Goal: Task Accomplishment & Management: Complete application form

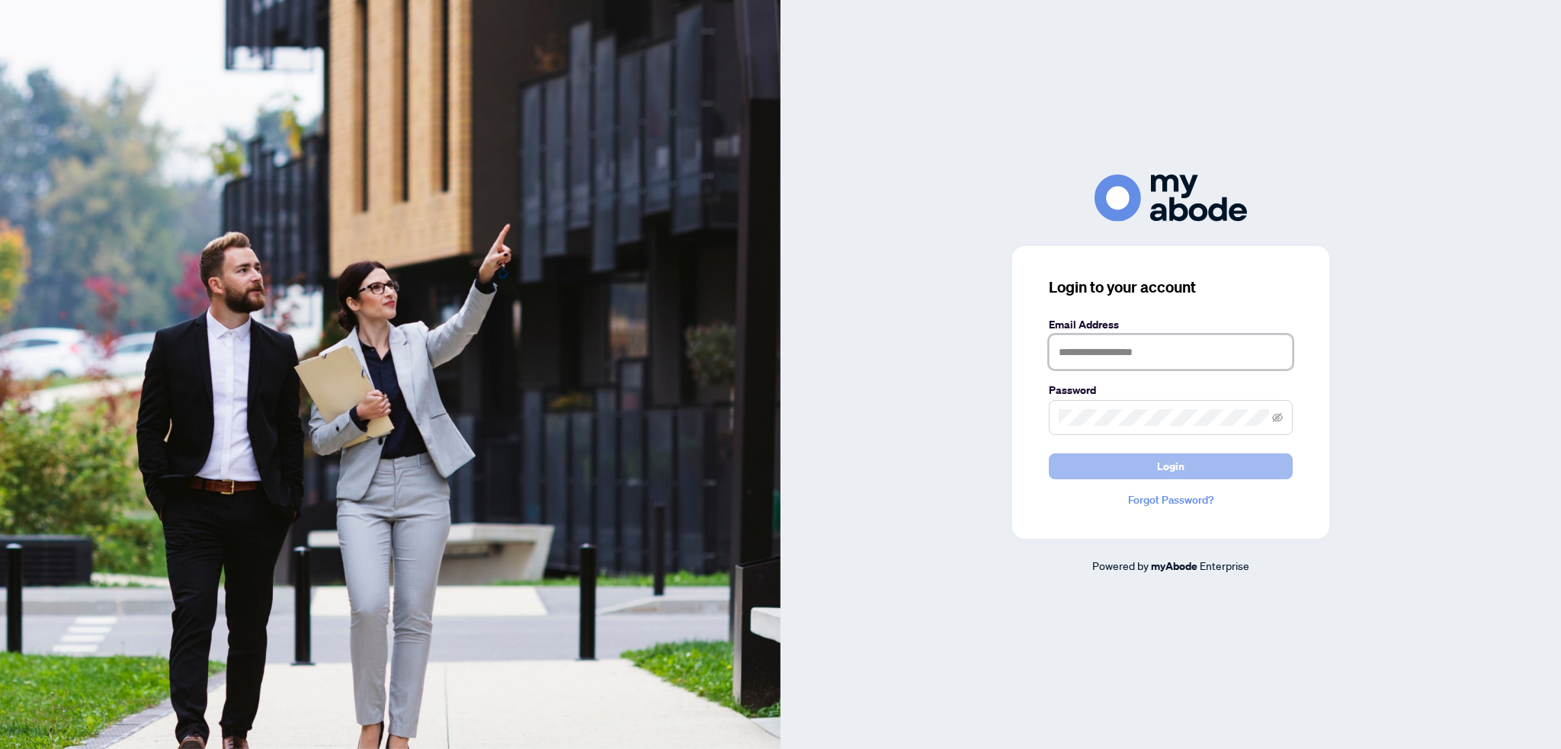
type input "**********"
click at [1124, 461] on button "Login" at bounding box center [1171, 467] width 244 height 26
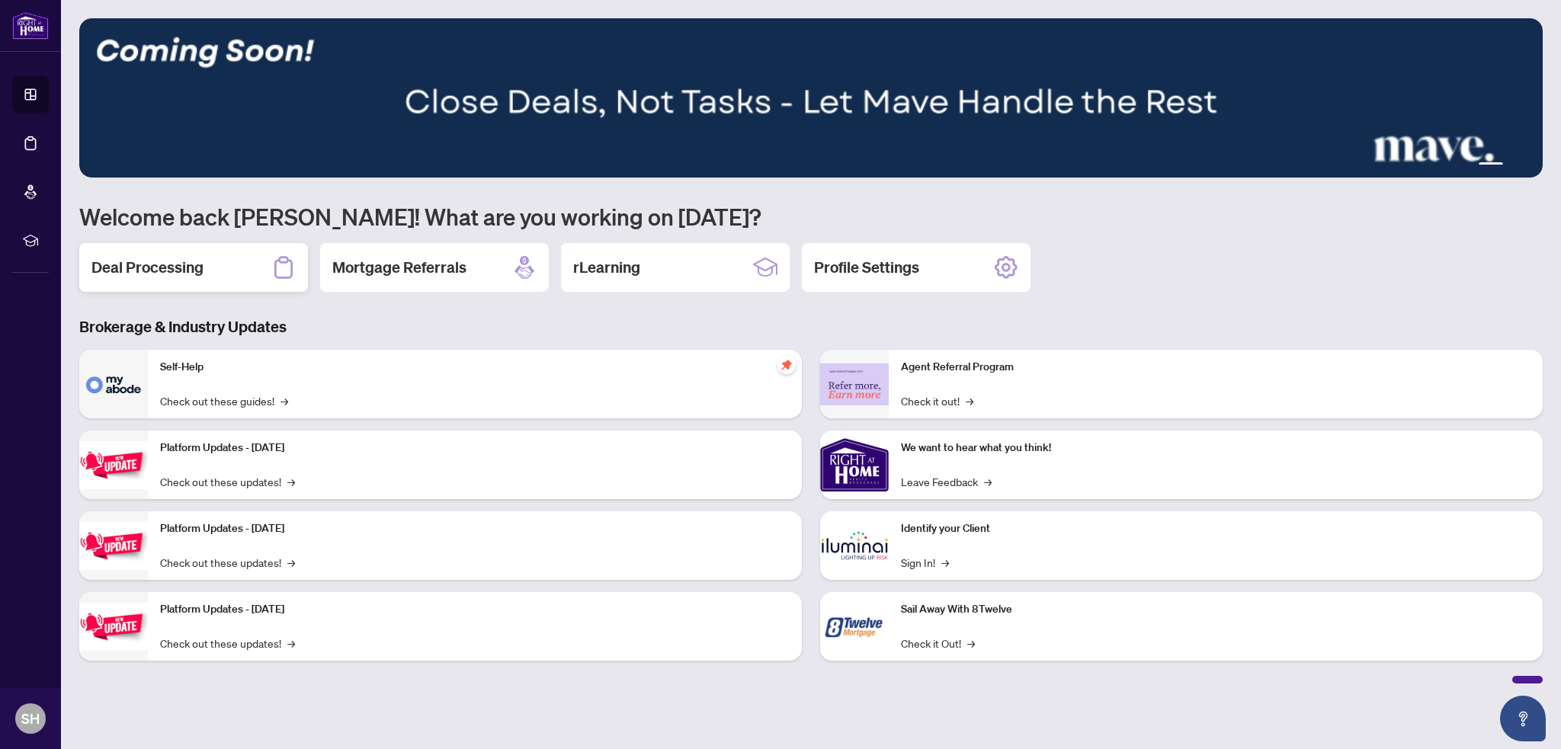
click at [130, 265] on h2 "Deal Processing" at bounding box center [147, 267] width 112 height 21
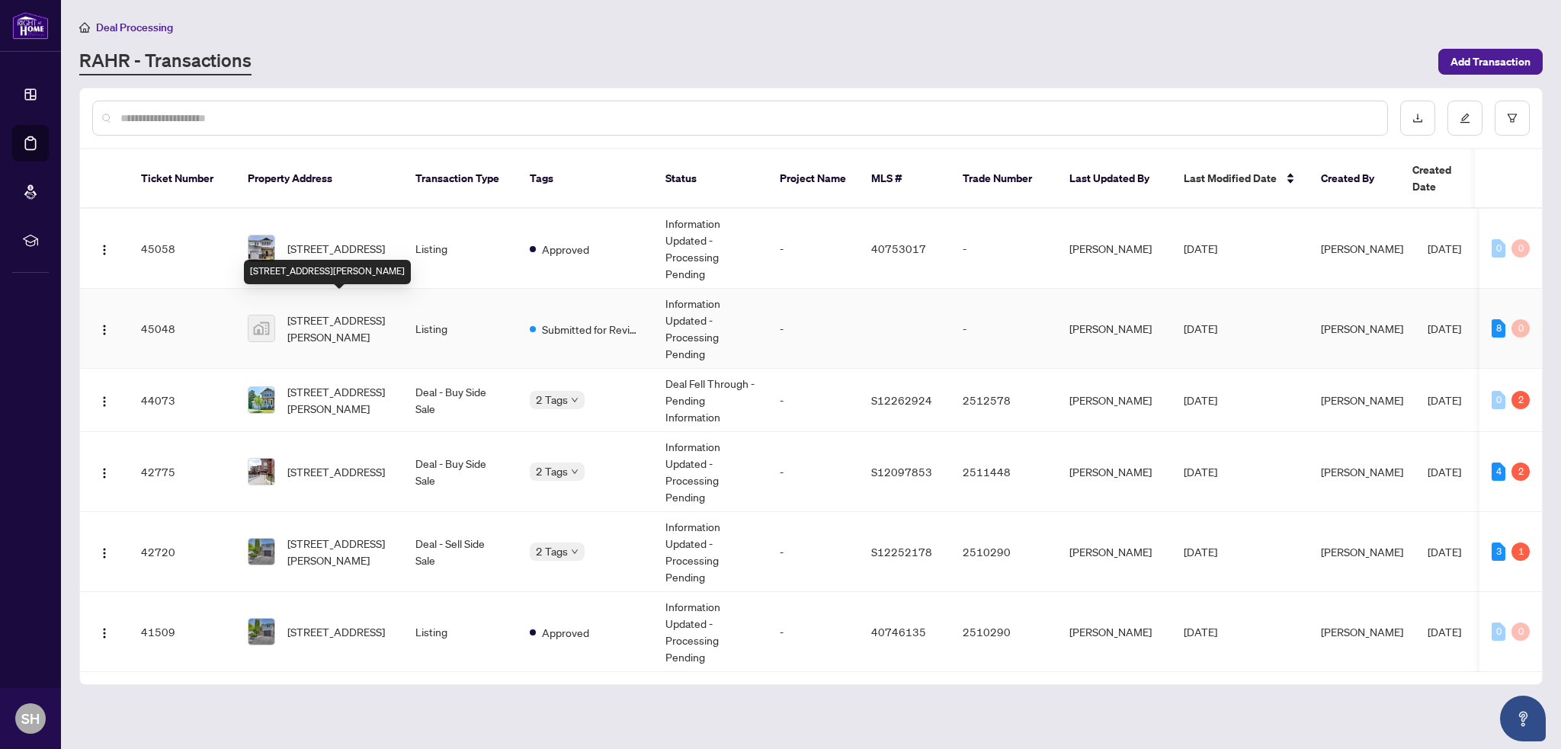
click at [306, 312] on span "[STREET_ADDRESS][PERSON_NAME]" at bounding box center [339, 329] width 104 height 34
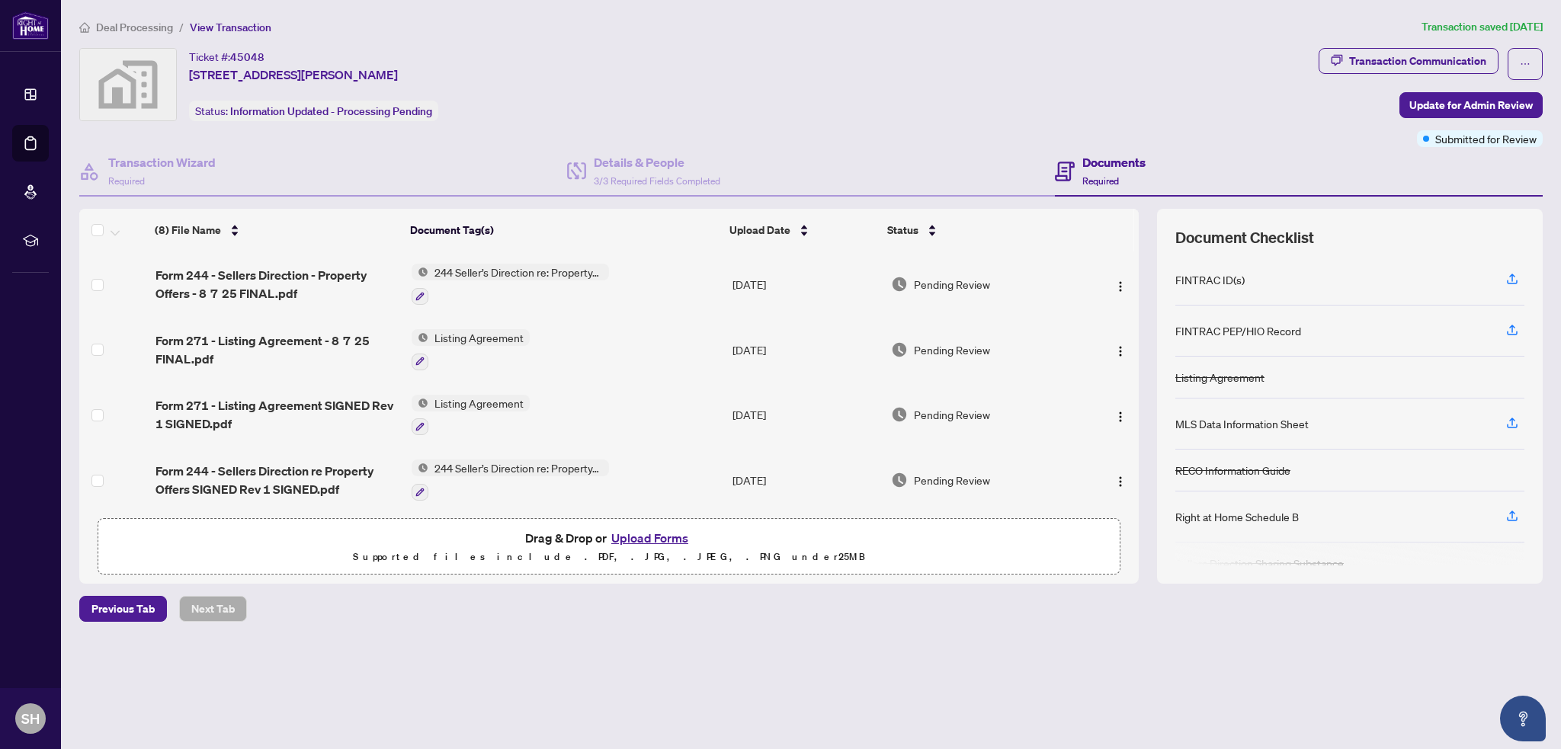
click at [94, 79] on img at bounding box center [128, 85] width 96 height 72
click at [111, 82] on img at bounding box center [128, 85] width 96 height 72
click at [149, 168] on h4 "Transaction Wizard" at bounding box center [161, 162] width 107 height 18
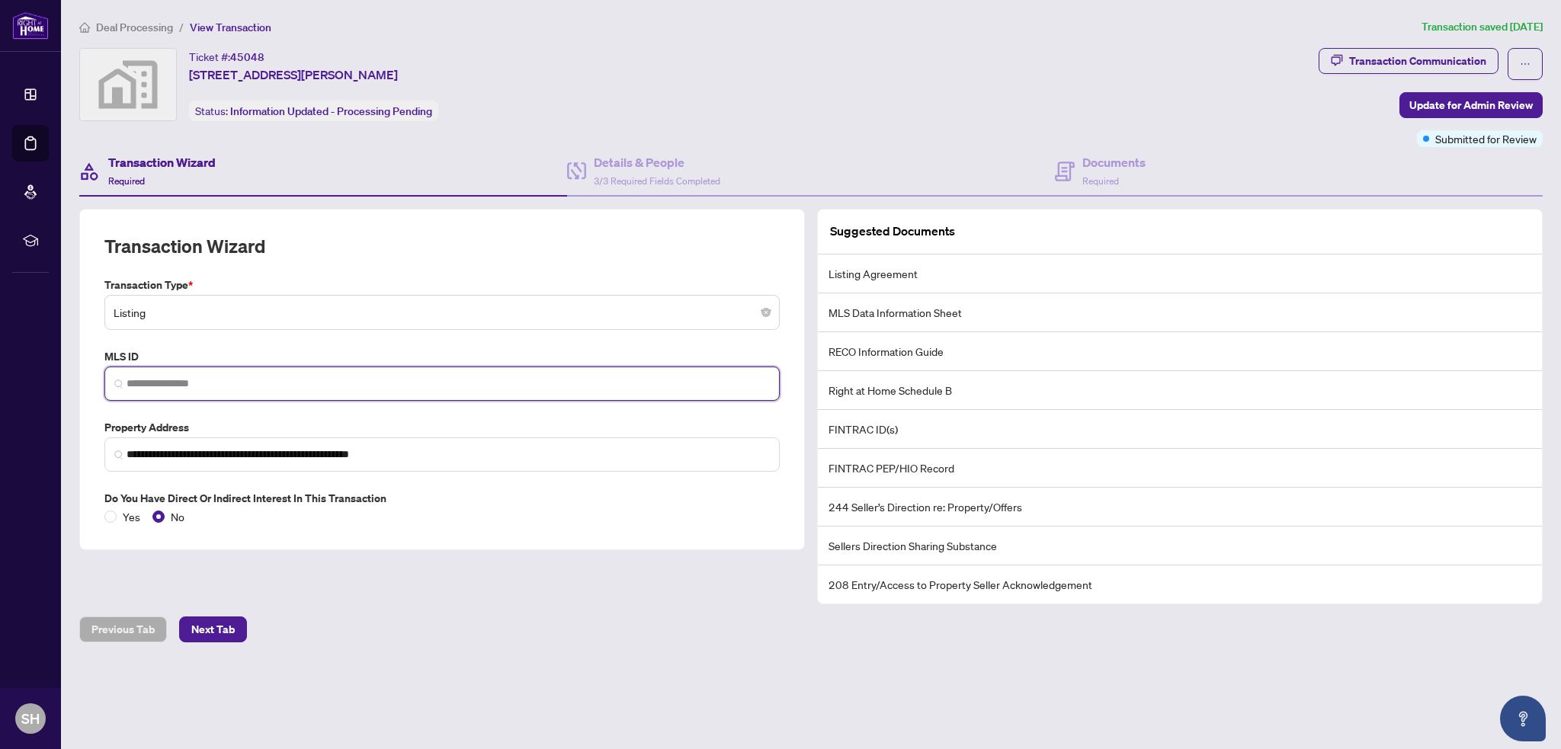
paste input "********"
type input "********"
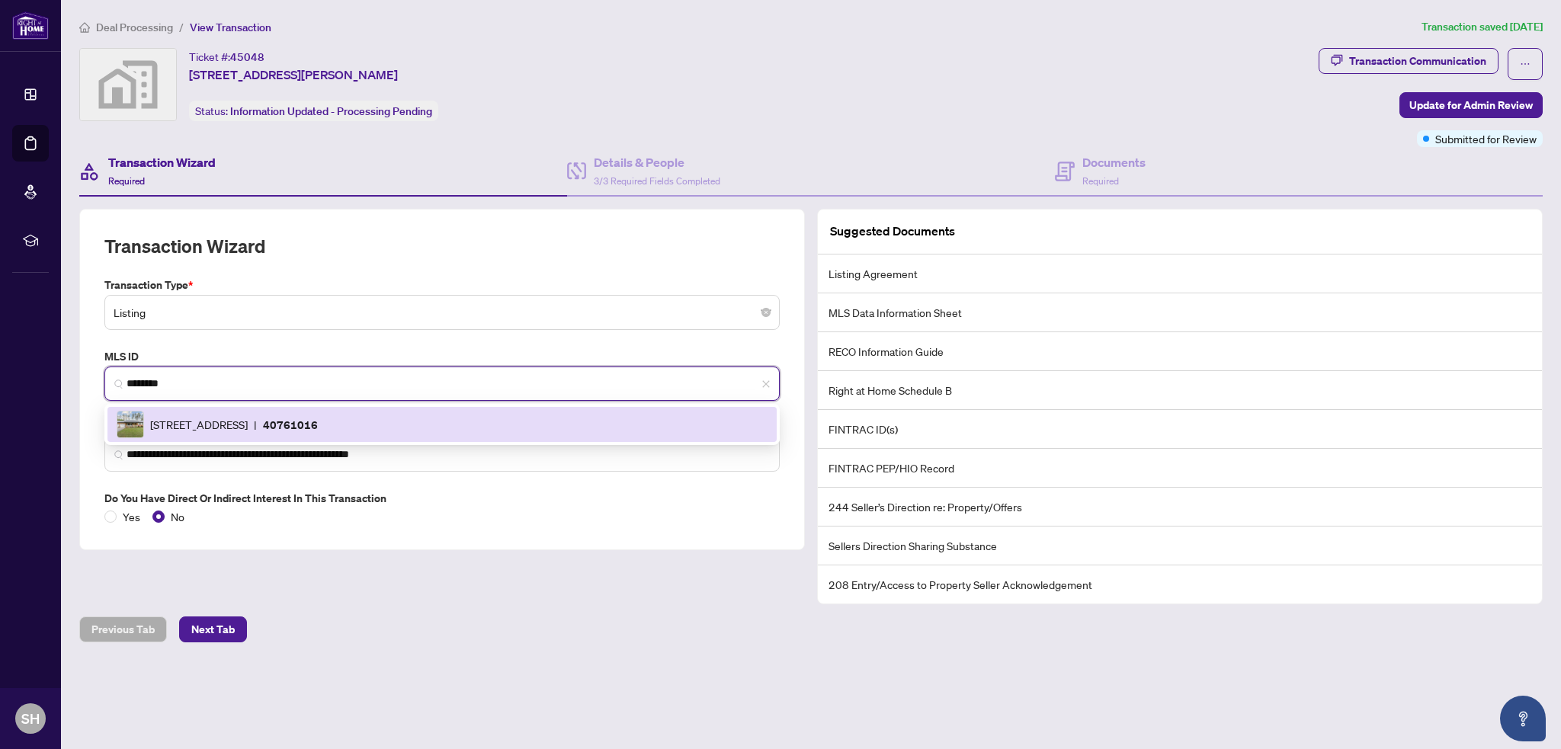
click at [318, 420] on p "40761016" at bounding box center [290, 425] width 55 height 18
type input "**********"
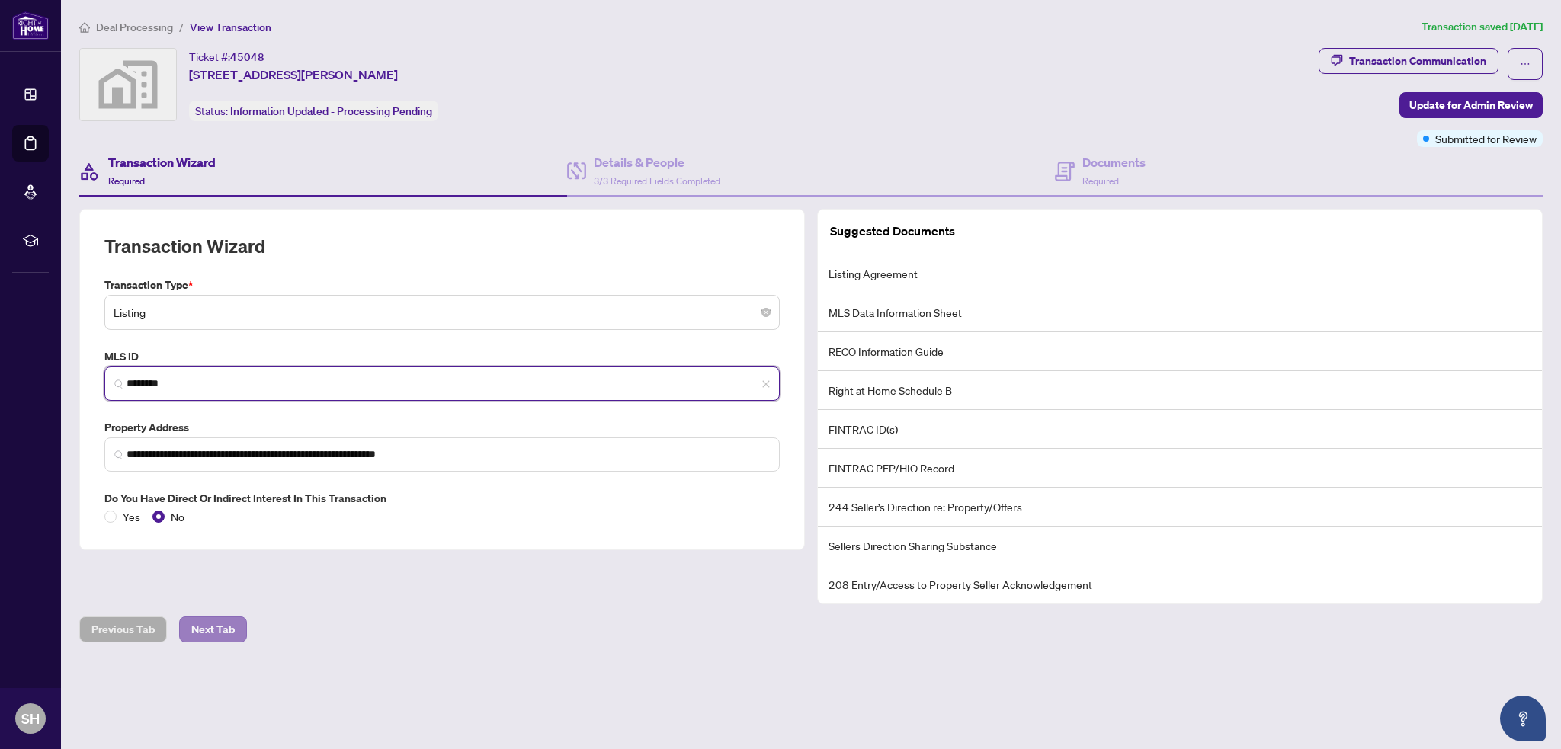
type input "********"
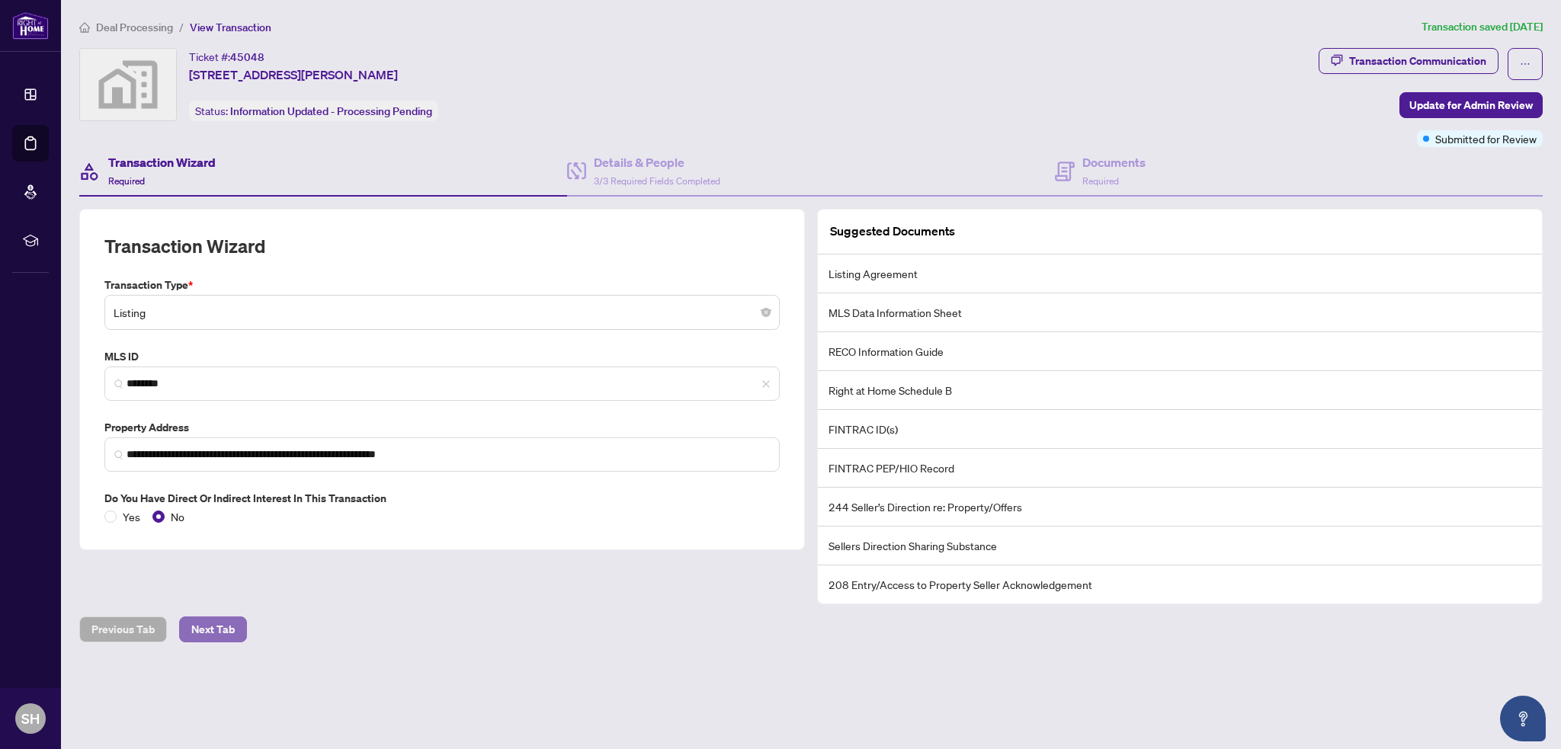
click at [220, 623] on span "Next Tab" at bounding box center [212, 629] width 43 height 24
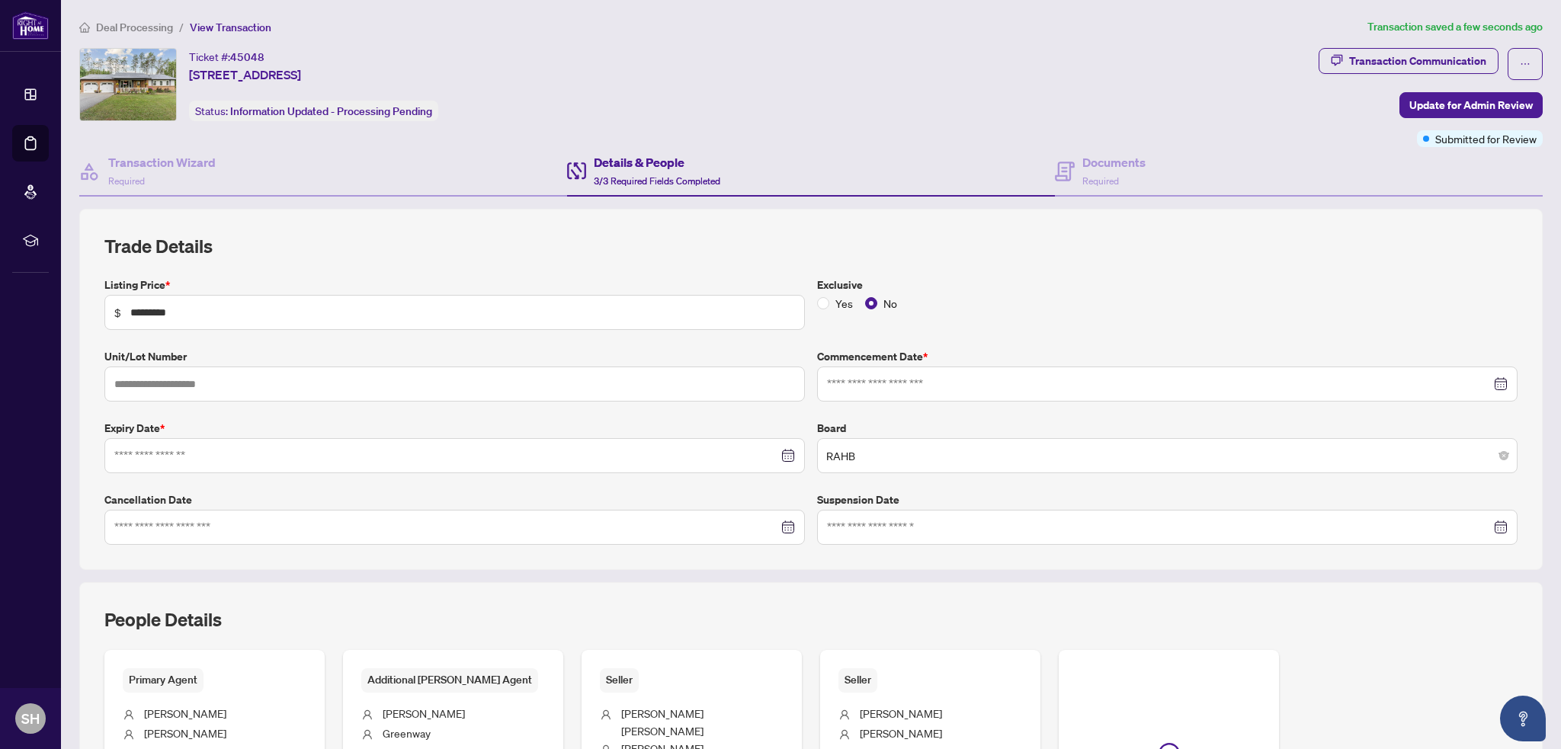
type input "**********"
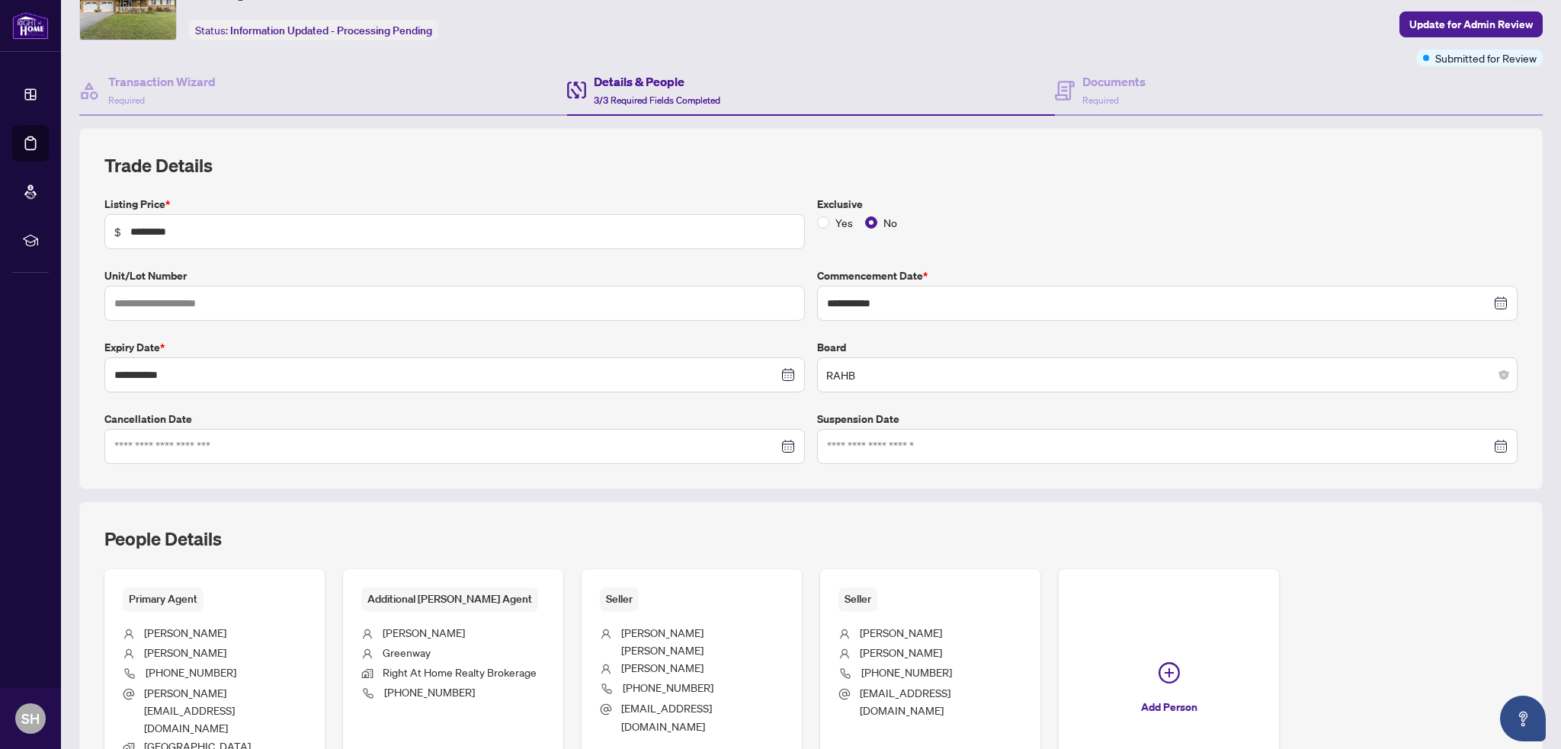
scroll to position [203, 0]
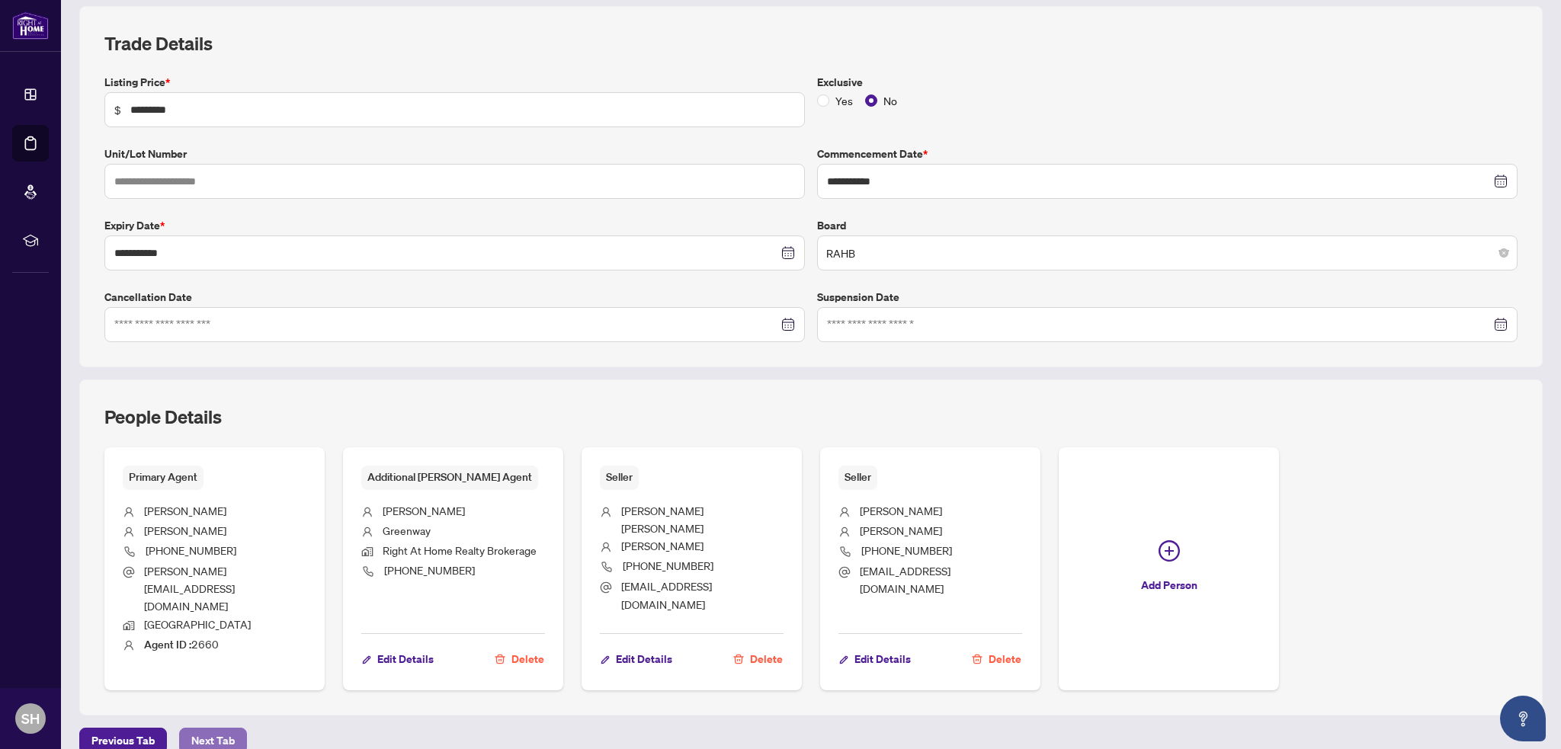
click at [208, 729] on span "Next Tab" at bounding box center [212, 741] width 43 height 24
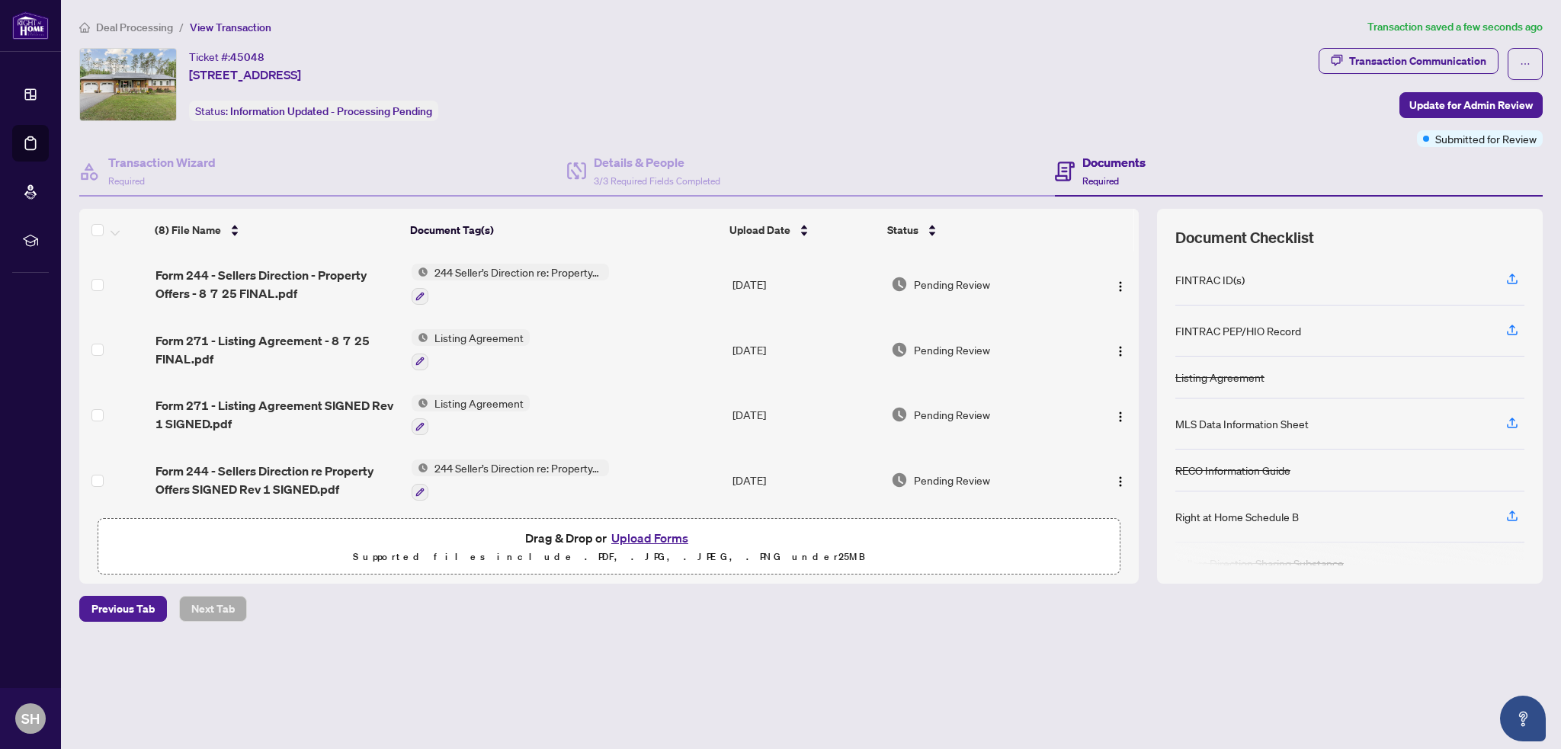
click at [652, 538] on button "Upload Forms" at bounding box center [650, 538] width 86 height 20
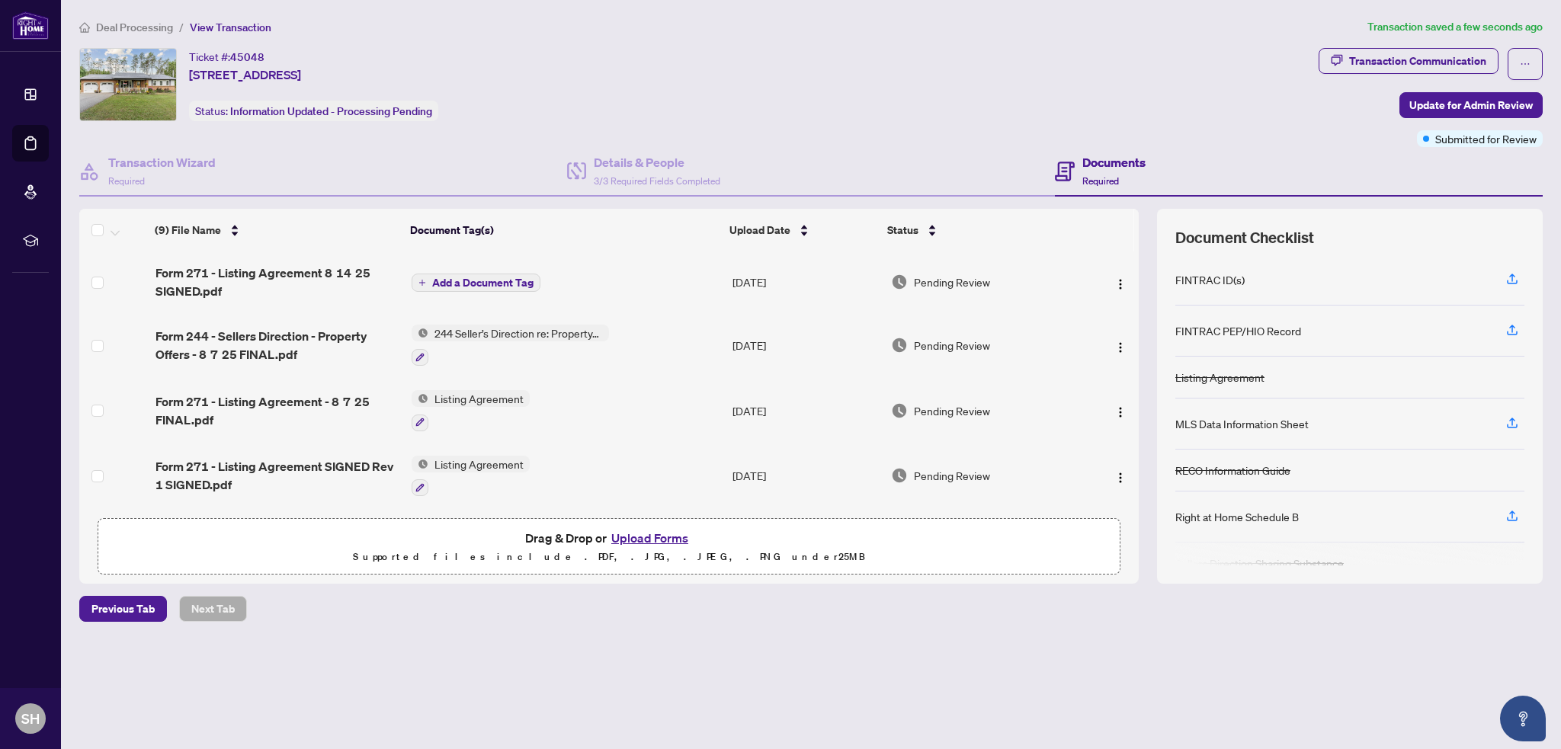
click at [427, 283] on button "Add a Document Tag" at bounding box center [476, 283] width 129 height 18
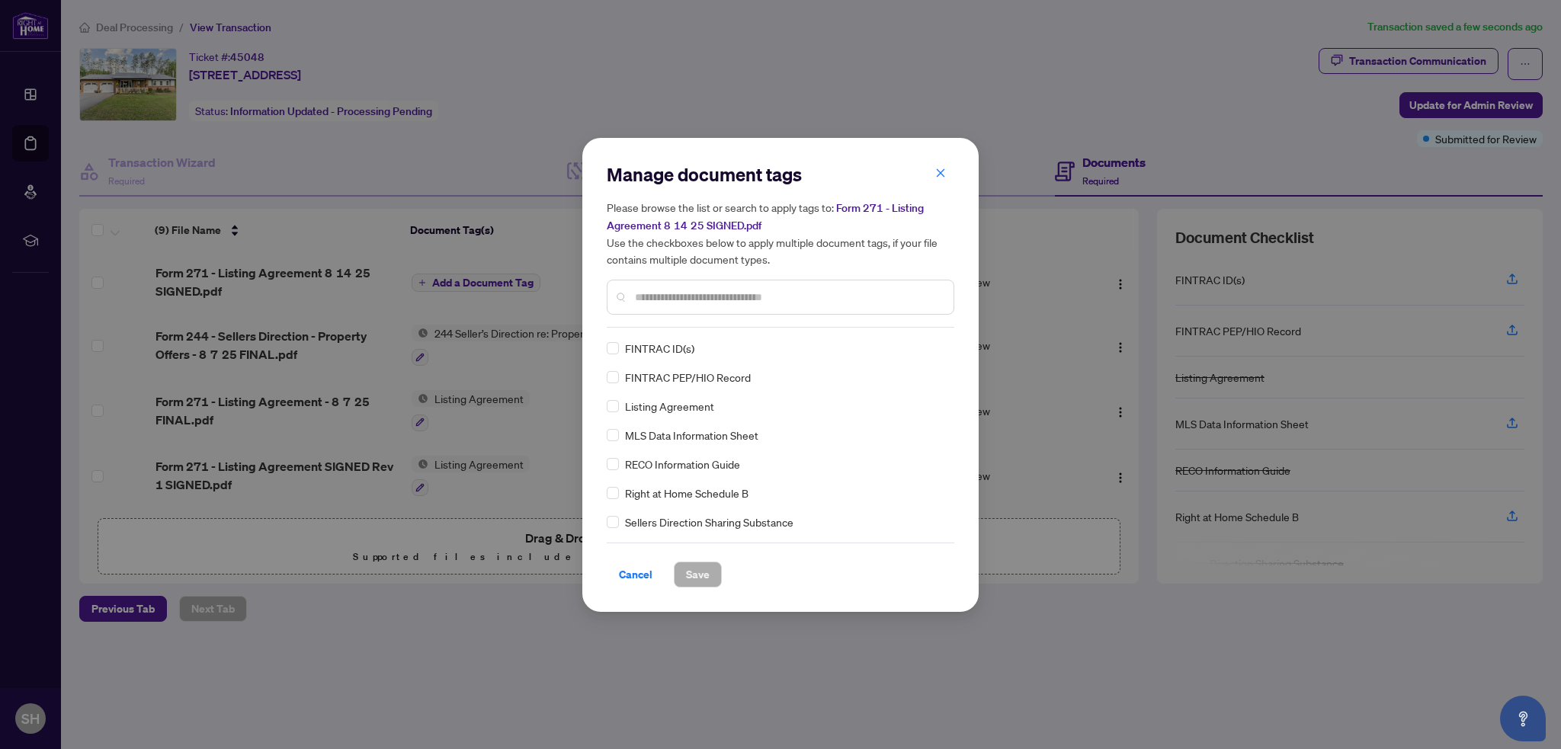
click at [658, 284] on div at bounding box center [781, 297] width 348 height 35
click at [655, 296] on input "text" at bounding box center [788, 297] width 306 height 17
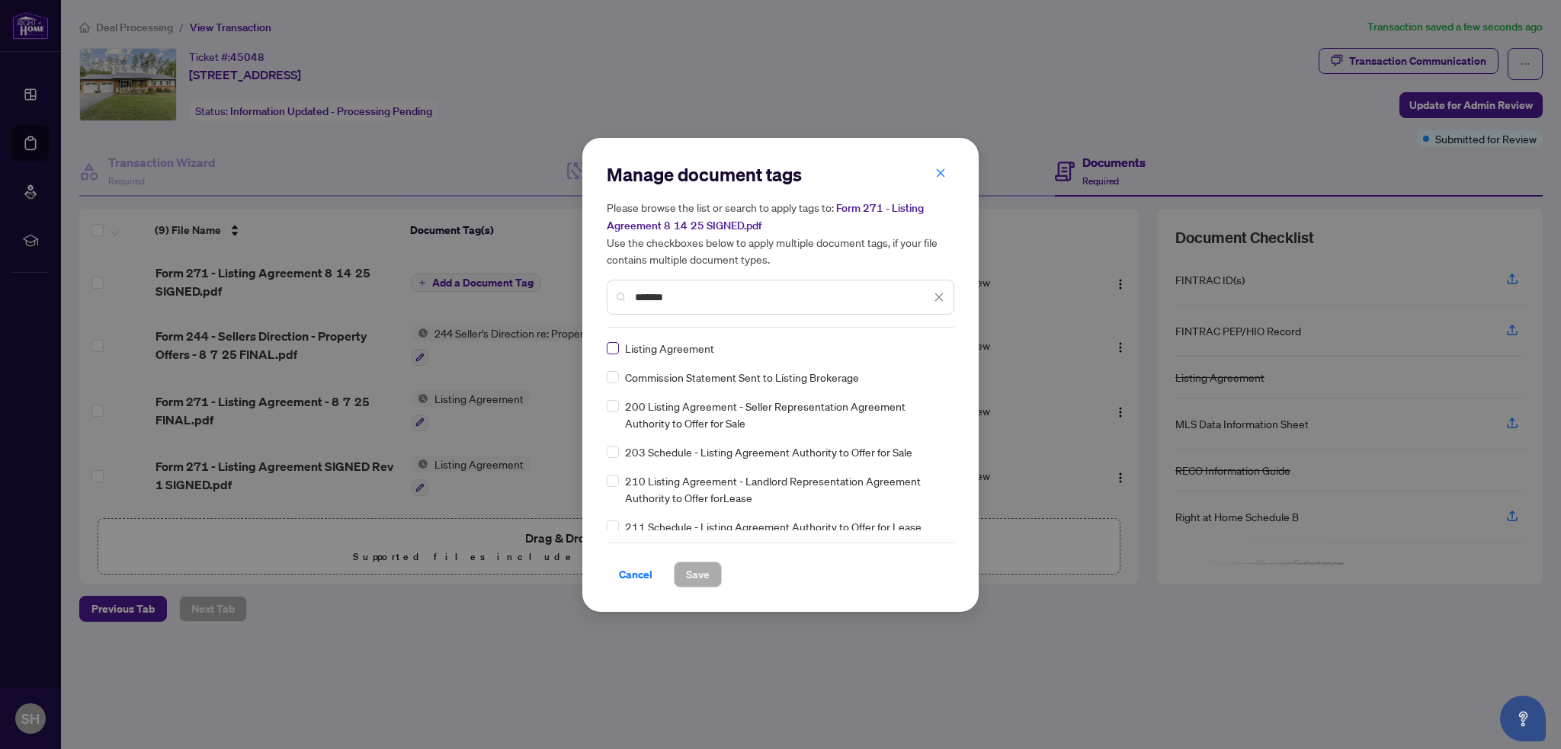
type input "*******"
click at [688, 575] on span "Save" at bounding box center [698, 575] width 24 height 24
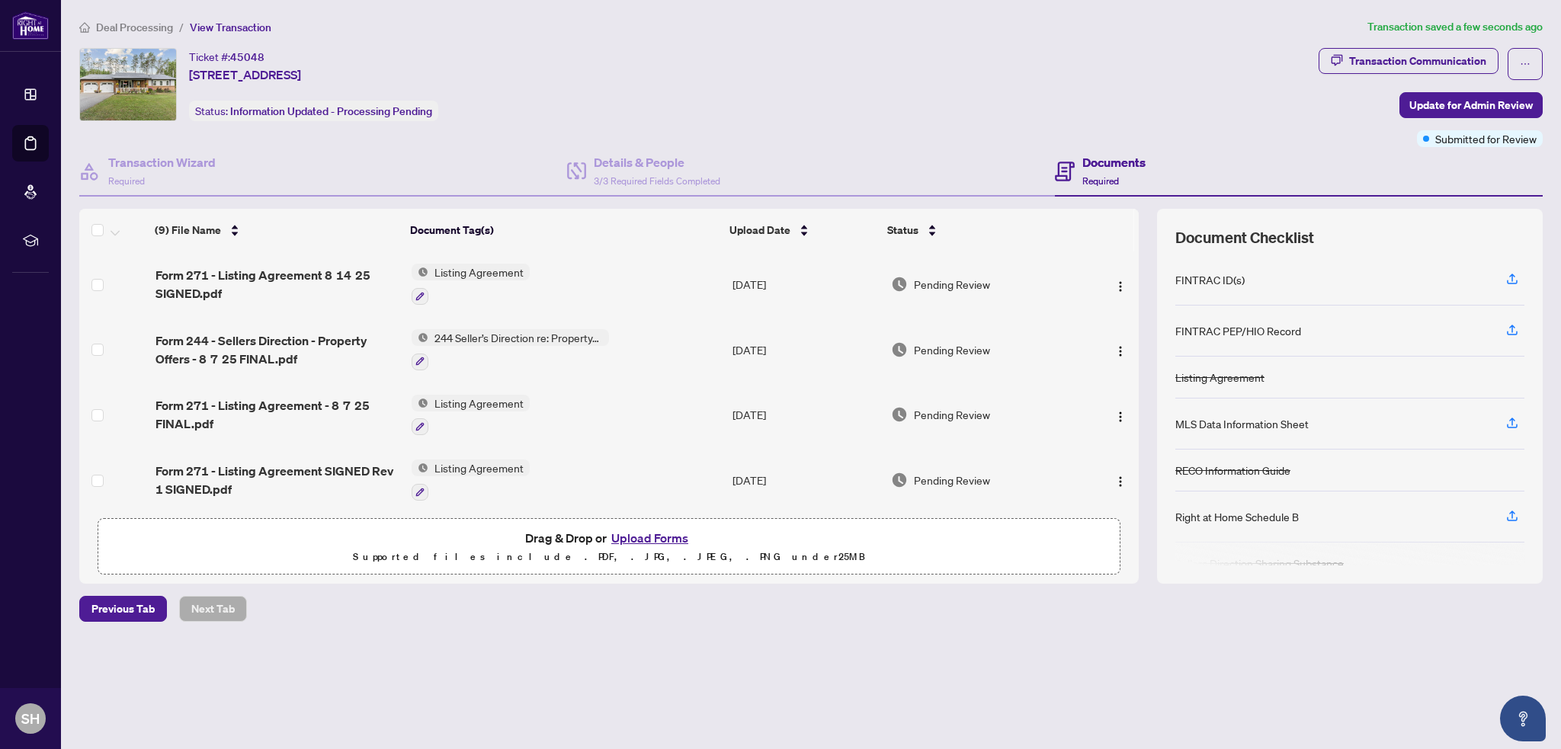
click at [629, 541] on button "Upload Forms" at bounding box center [650, 538] width 86 height 20
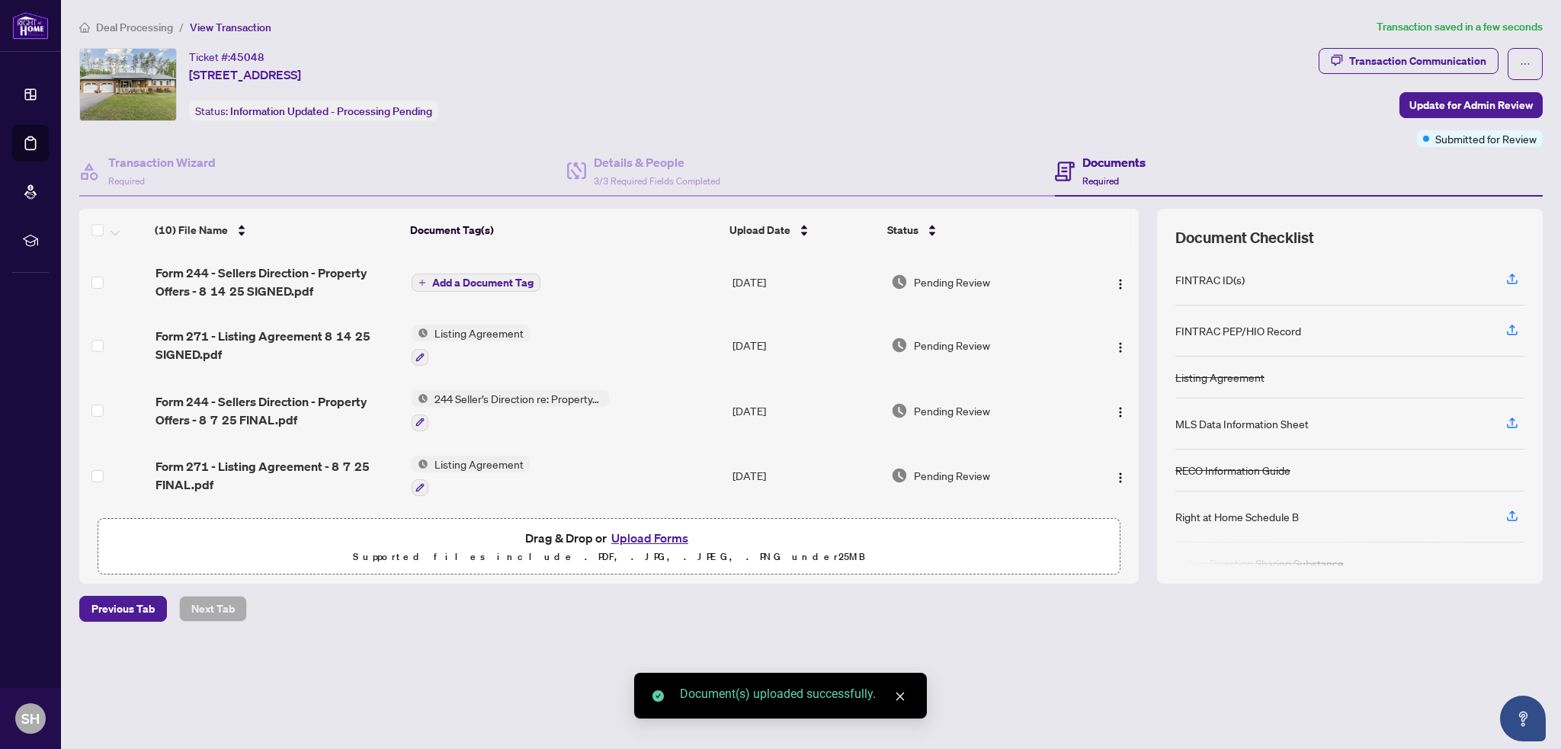
click at [460, 282] on span "Add a Document Tag" at bounding box center [482, 282] width 101 height 11
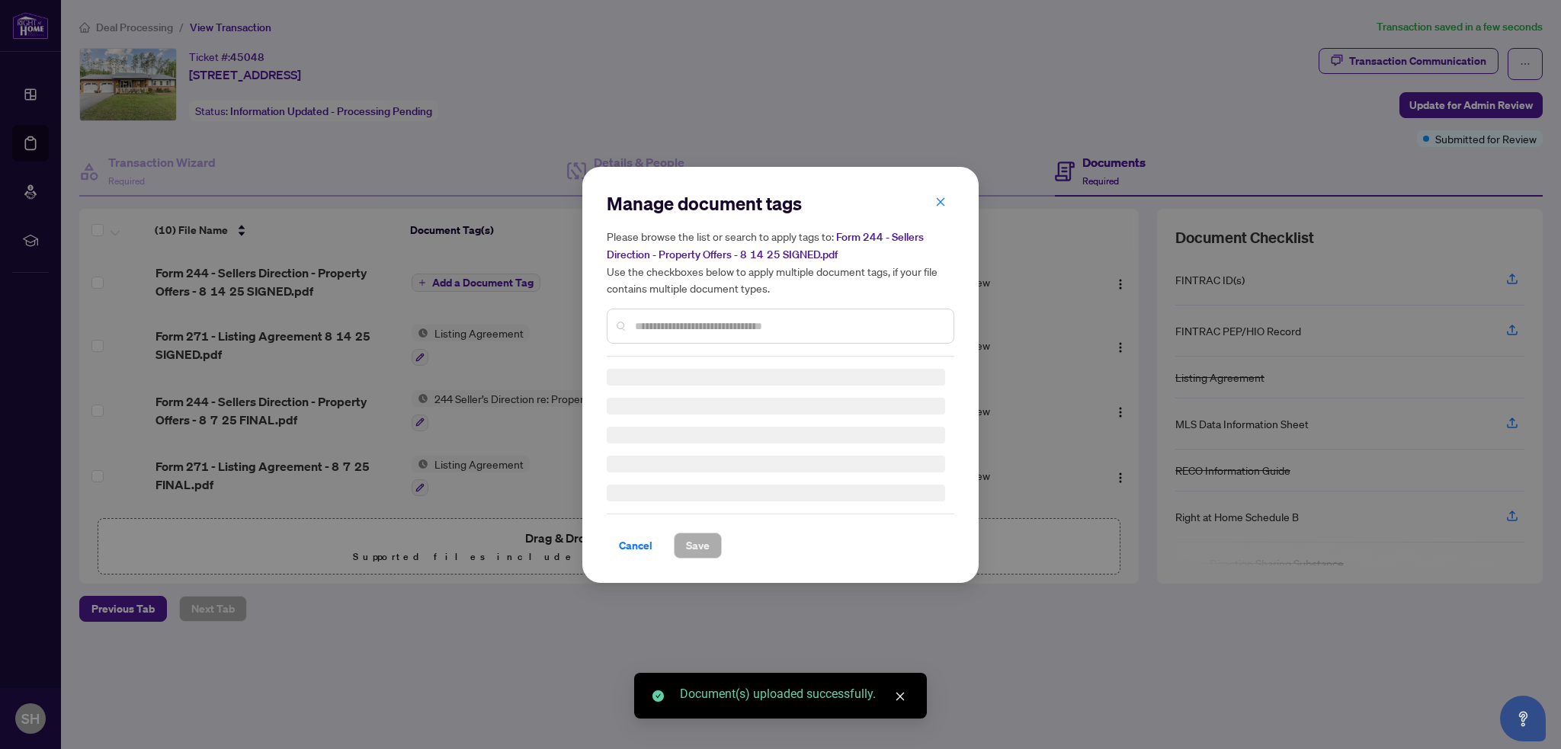
click at [665, 331] on div "Manage document tags Please browse the list or search to apply tags to: Form 24…" at bounding box center [781, 374] width 348 height 367
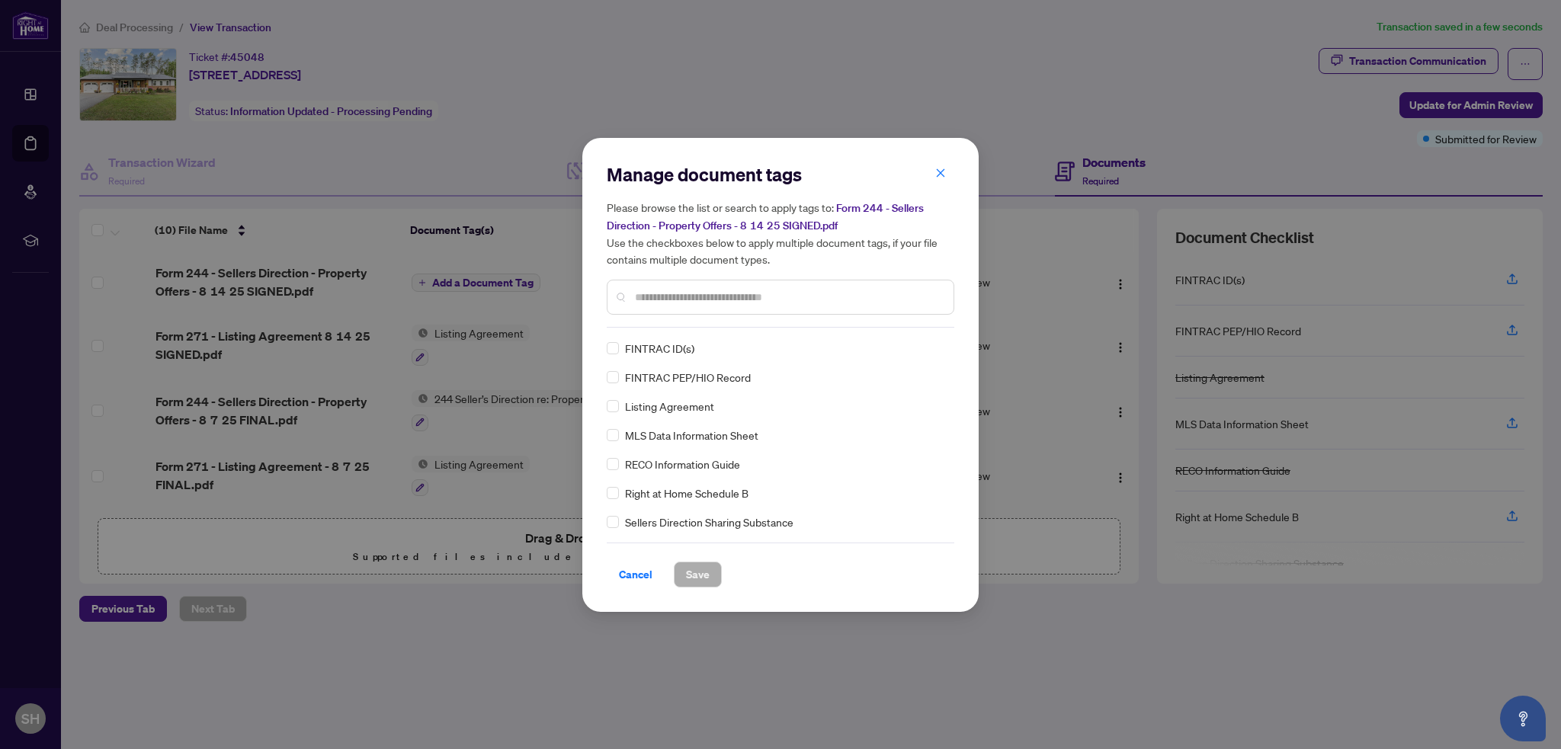
click at [658, 313] on div at bounding box center [781, 297] width 348 height 35
click at [658, 304] on input "text" at bounding box center [788, 297] width 306 height 17
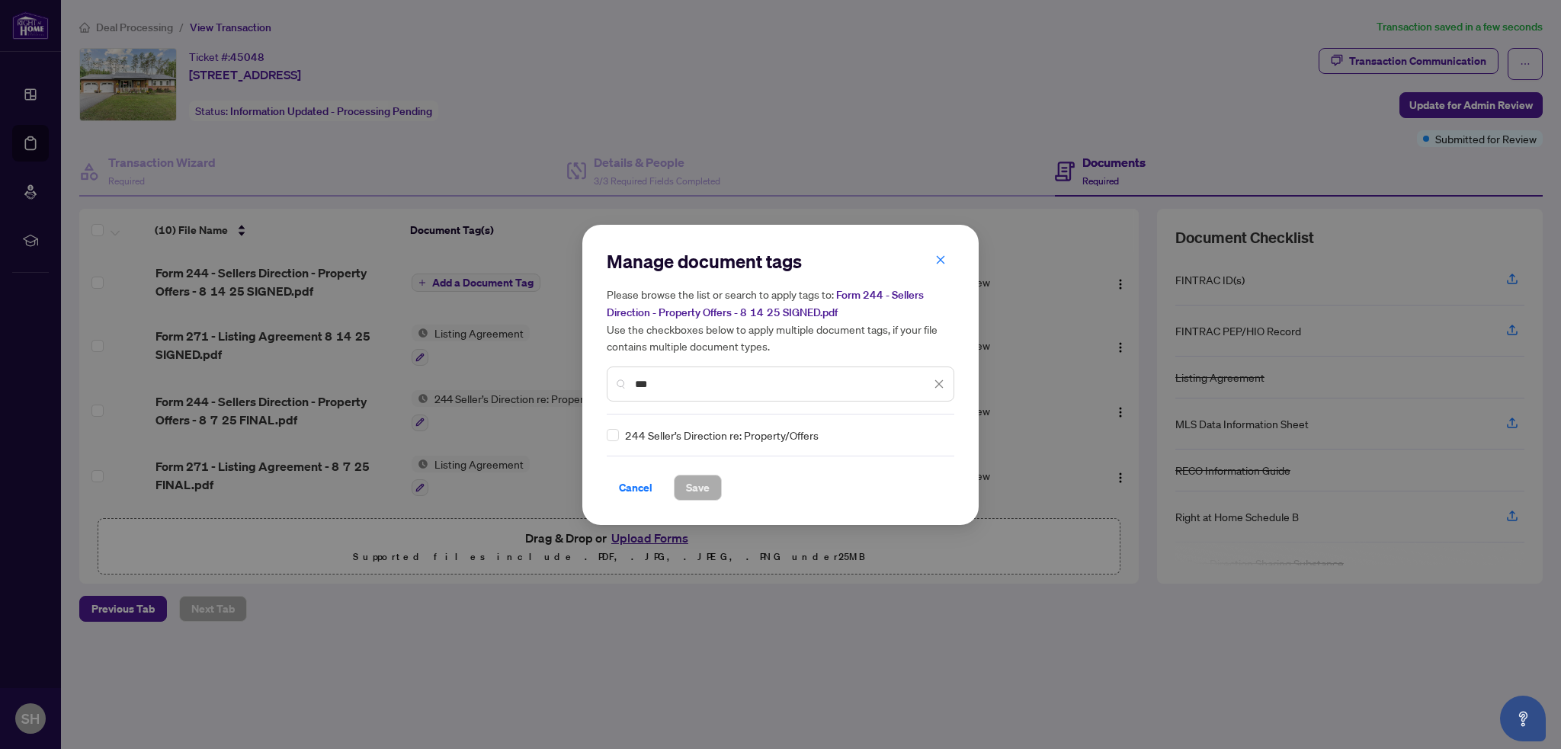
type input "***"
click at [692, 488] on span "Save" at bounding box center [698, 488] width 24 height 24
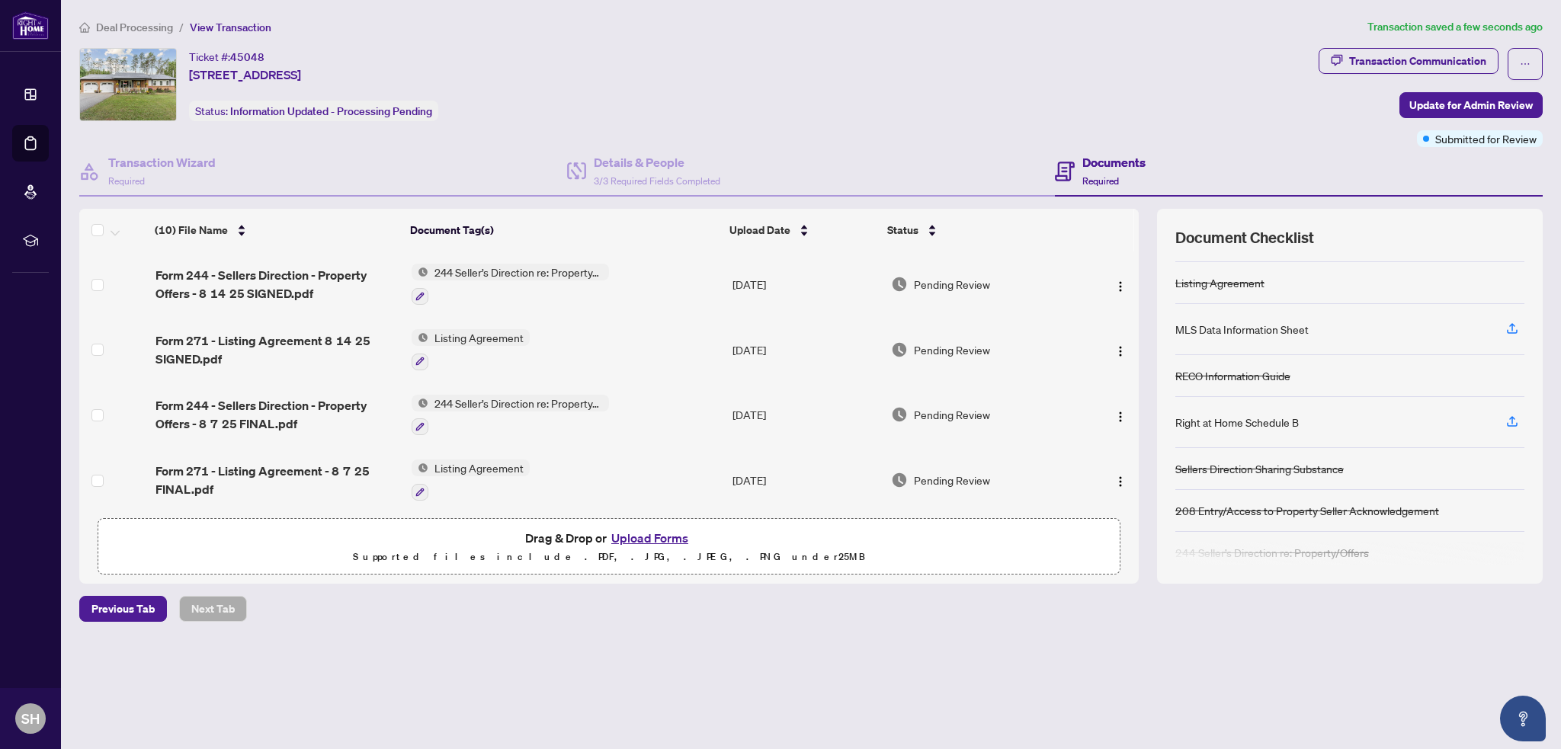
scroll to position [101, 0]
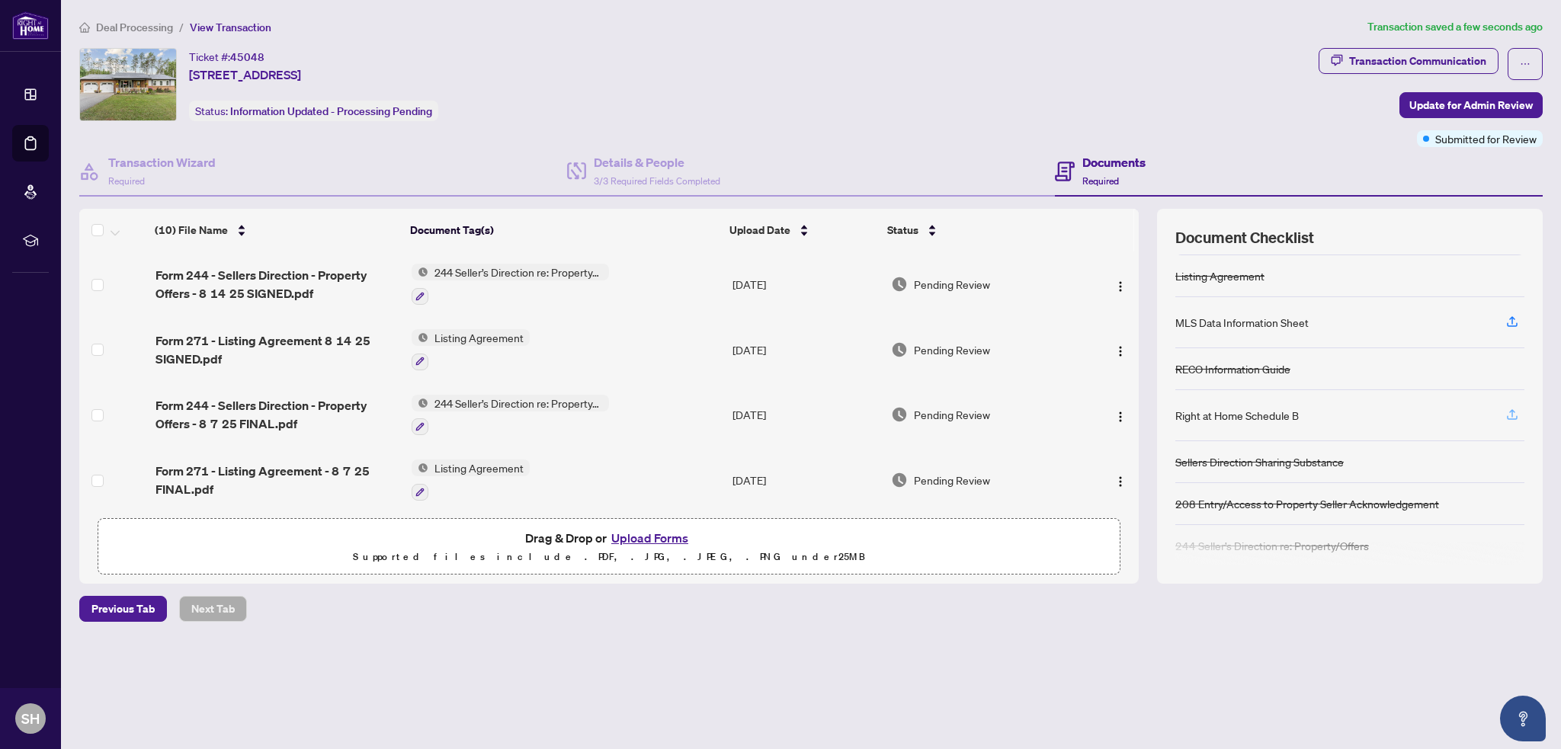
click at [1516, 408] on icon "button" at bounding box center [1513, 415] width 14 height 14
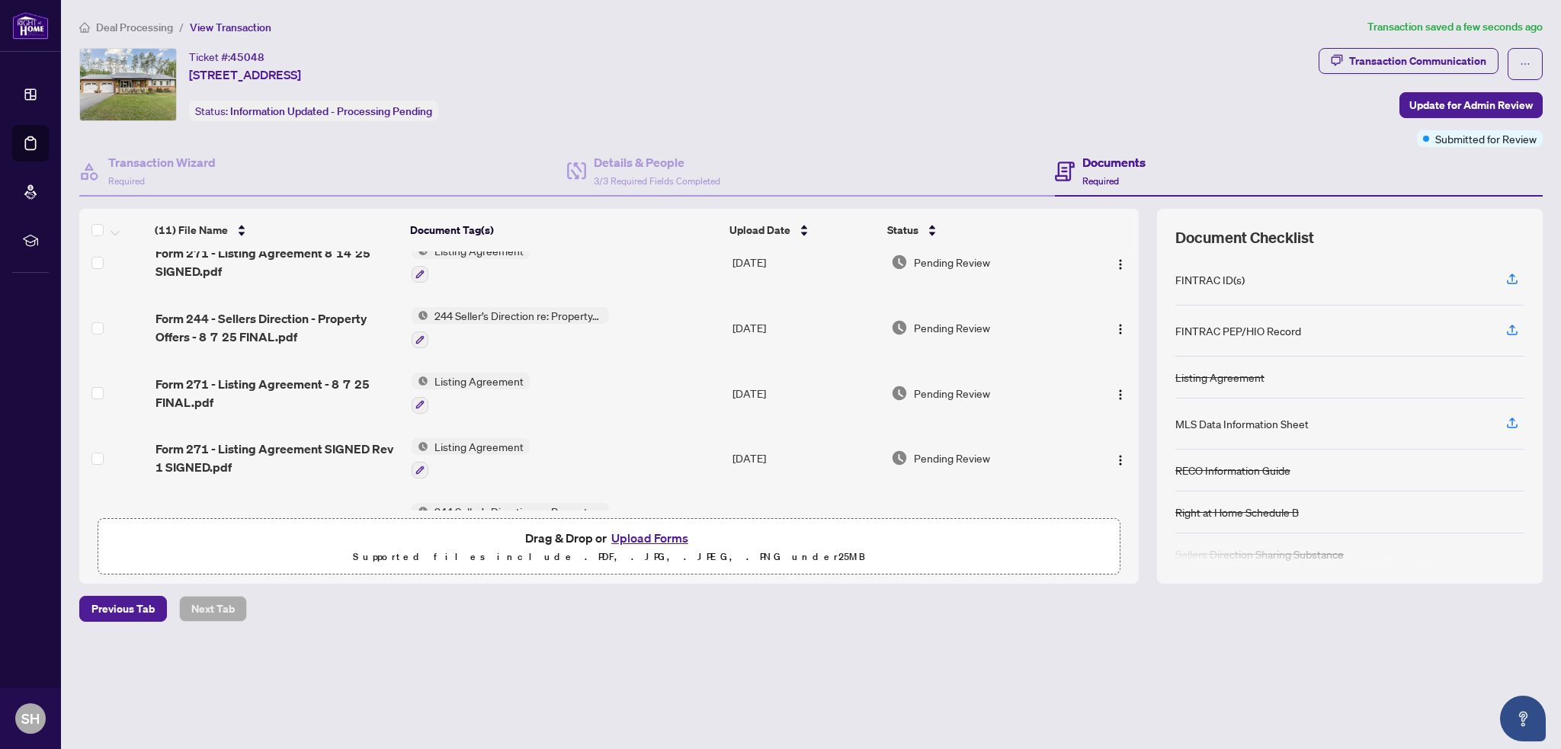
scroll to position [0, 0]
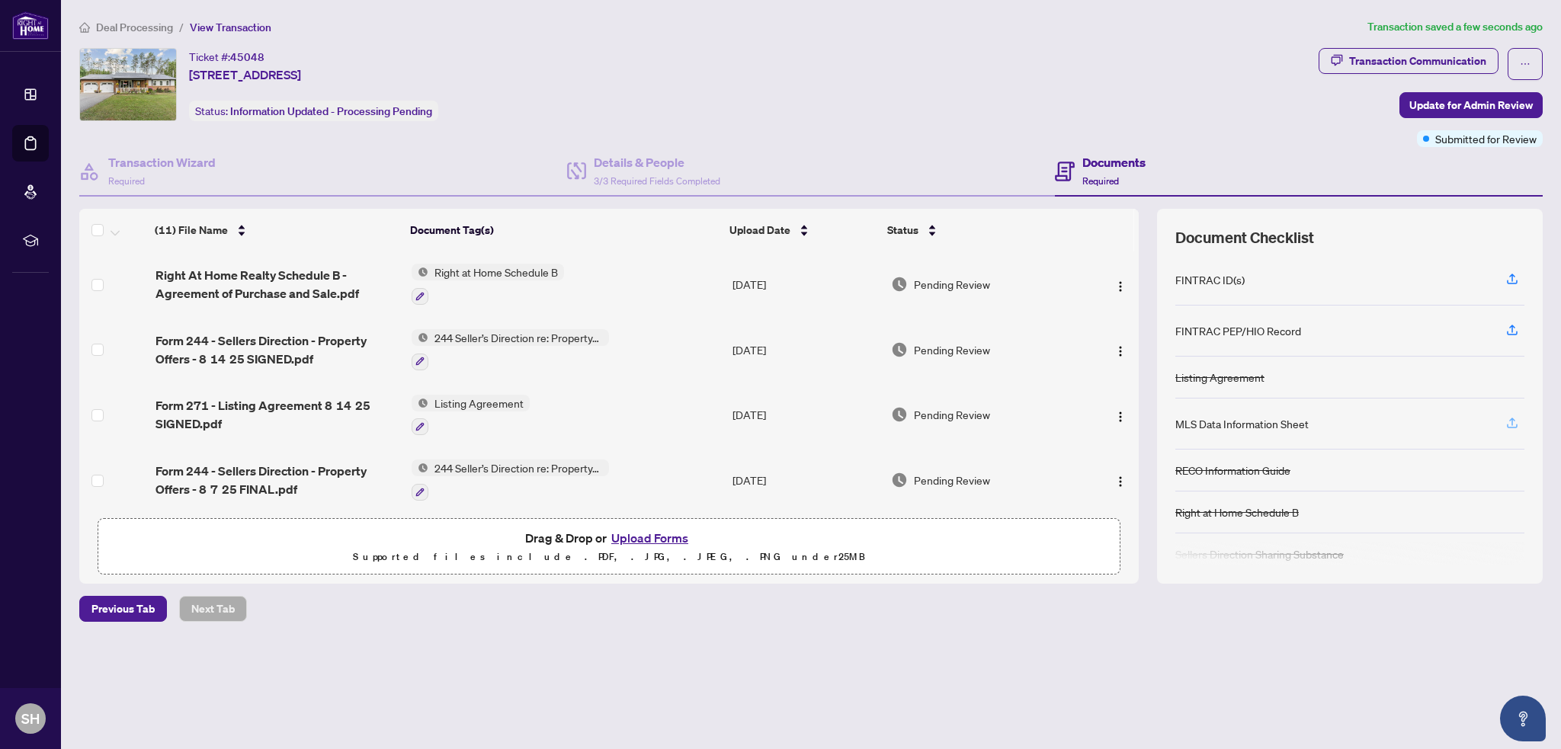
click at [1507, 412] on span "button" at bounding box center [1513, 424] width 14 height 24
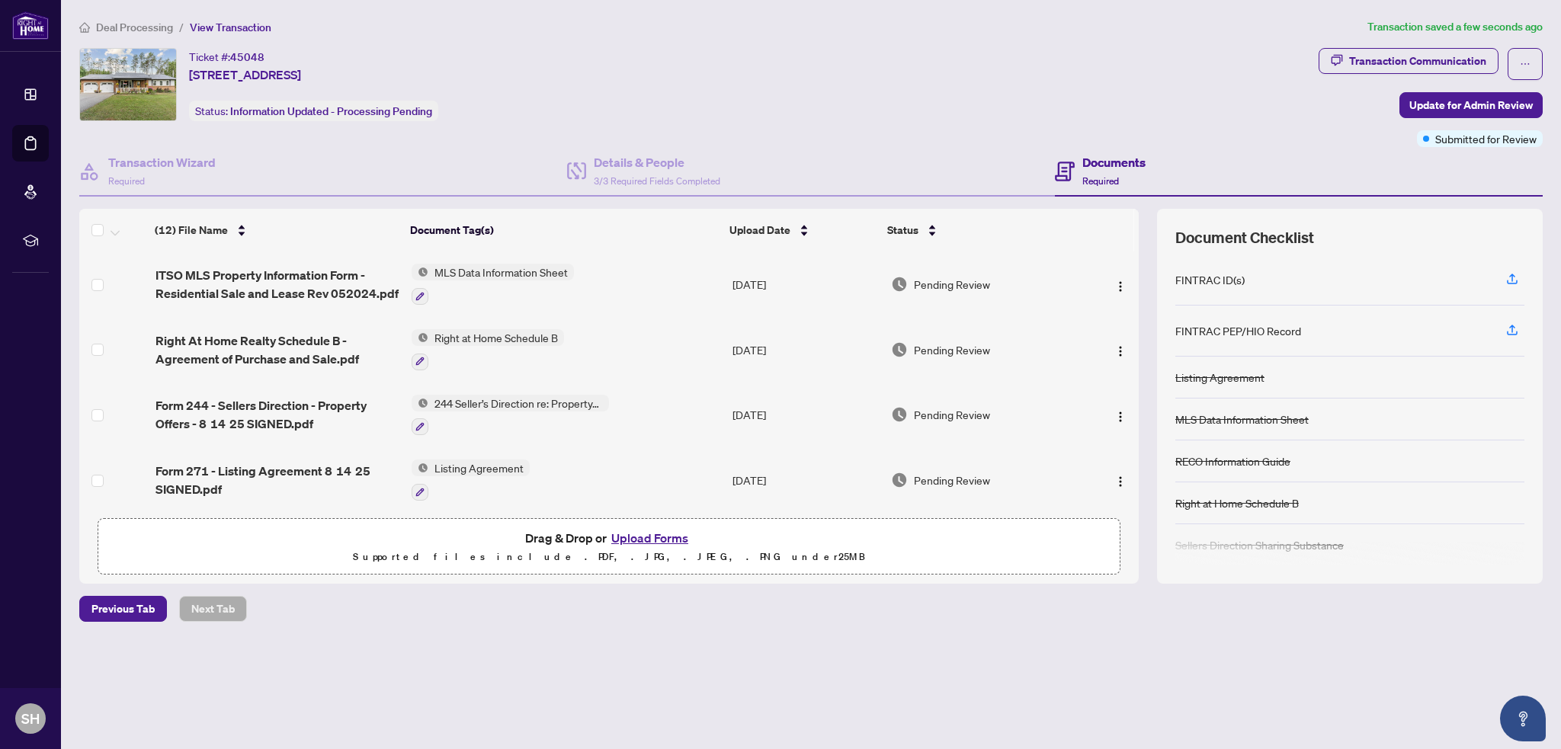
click at [645, 544] on button "Upload Forms" at bounding box center [650, 538] width 86 height 20
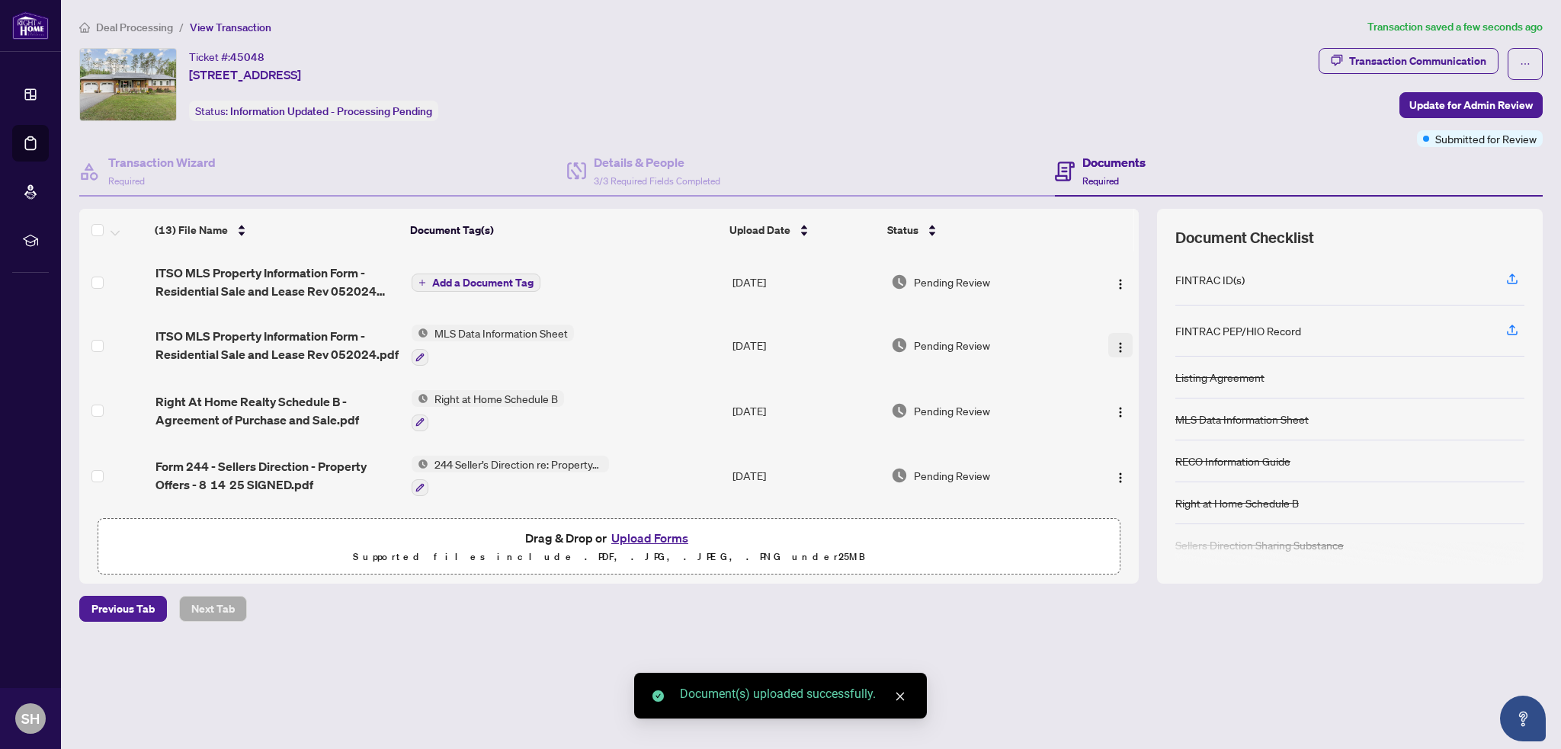
click at [1115, 344] on img "button" at bounding box center [1121, 348] width 12 height 12
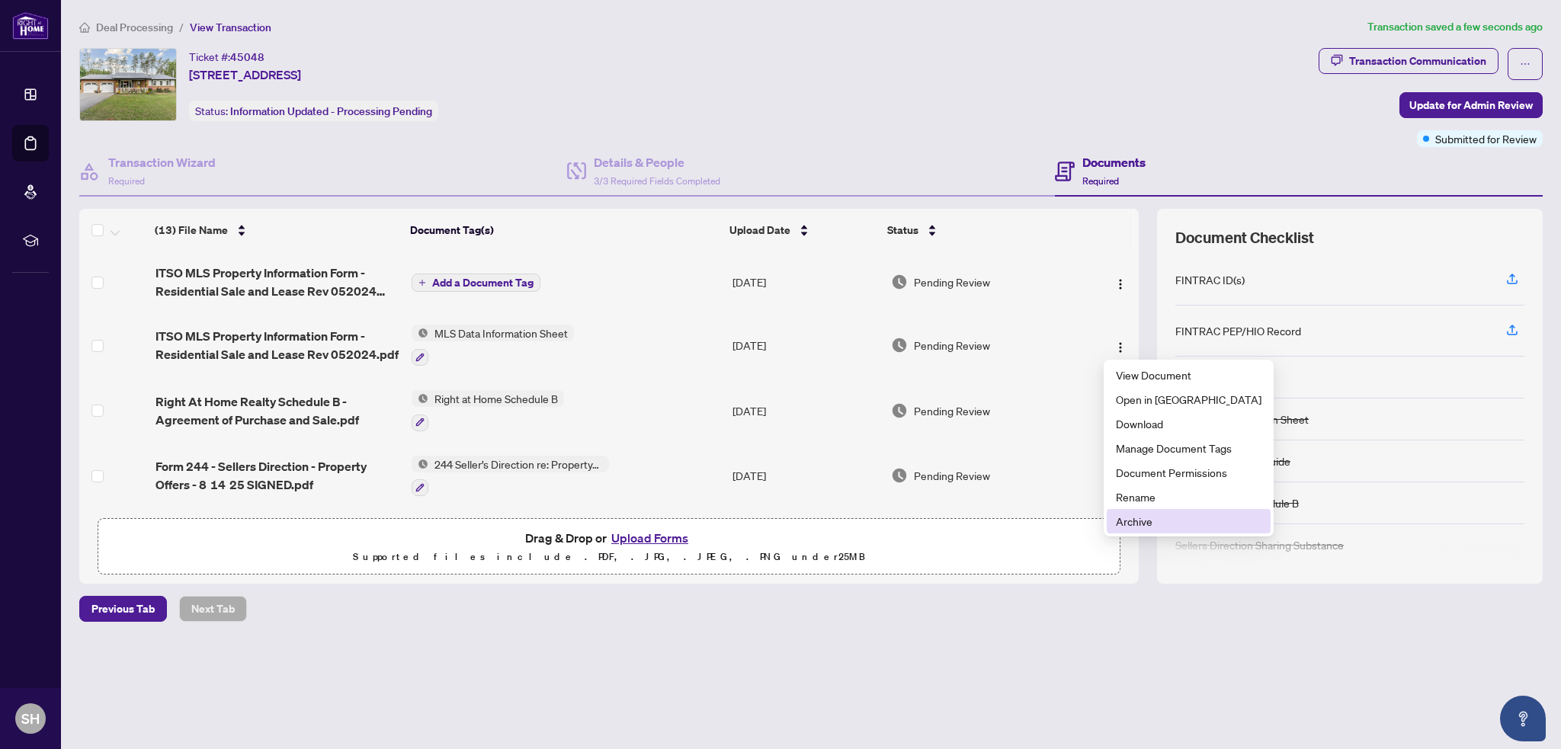
click at [1134, 522] on span "Archive" at bounding box center [1189, 521] width 146 height 17
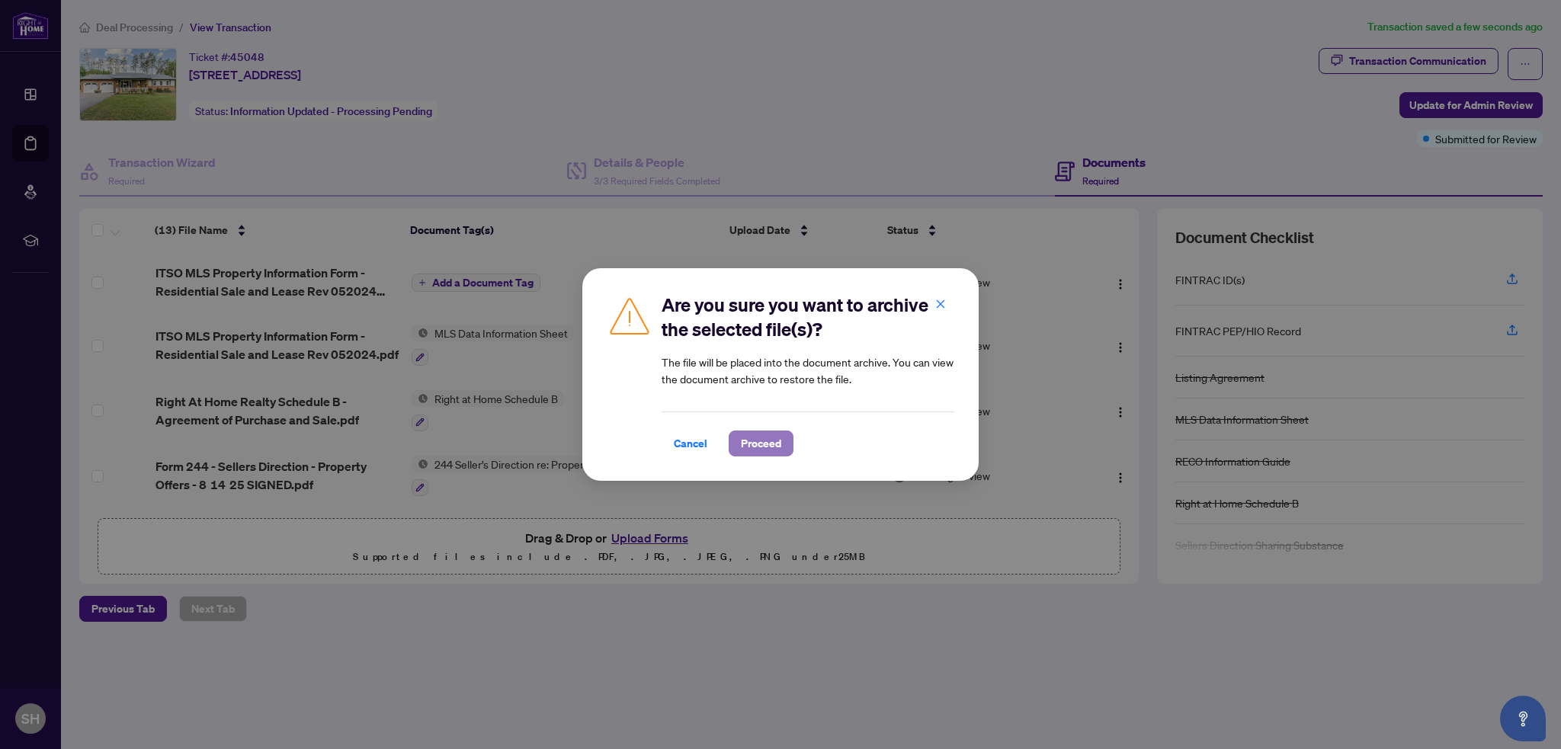
click at [755, 444] on span "Proceed" at bounding box center [761, 443] width 40 height 24
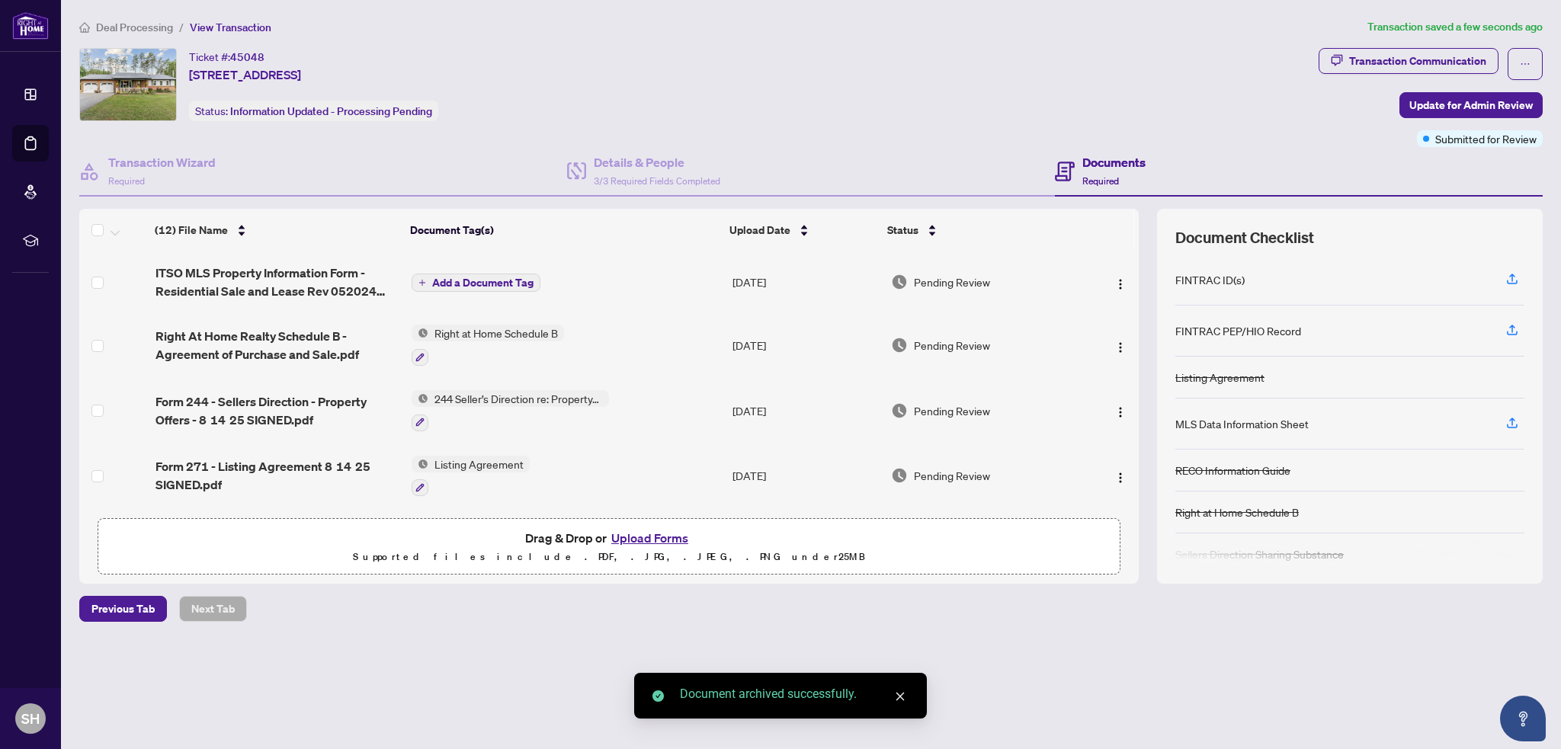
click at [473, 282] on span "Add a Document Tag" at bounding box center [482, 282] width 101 height 11
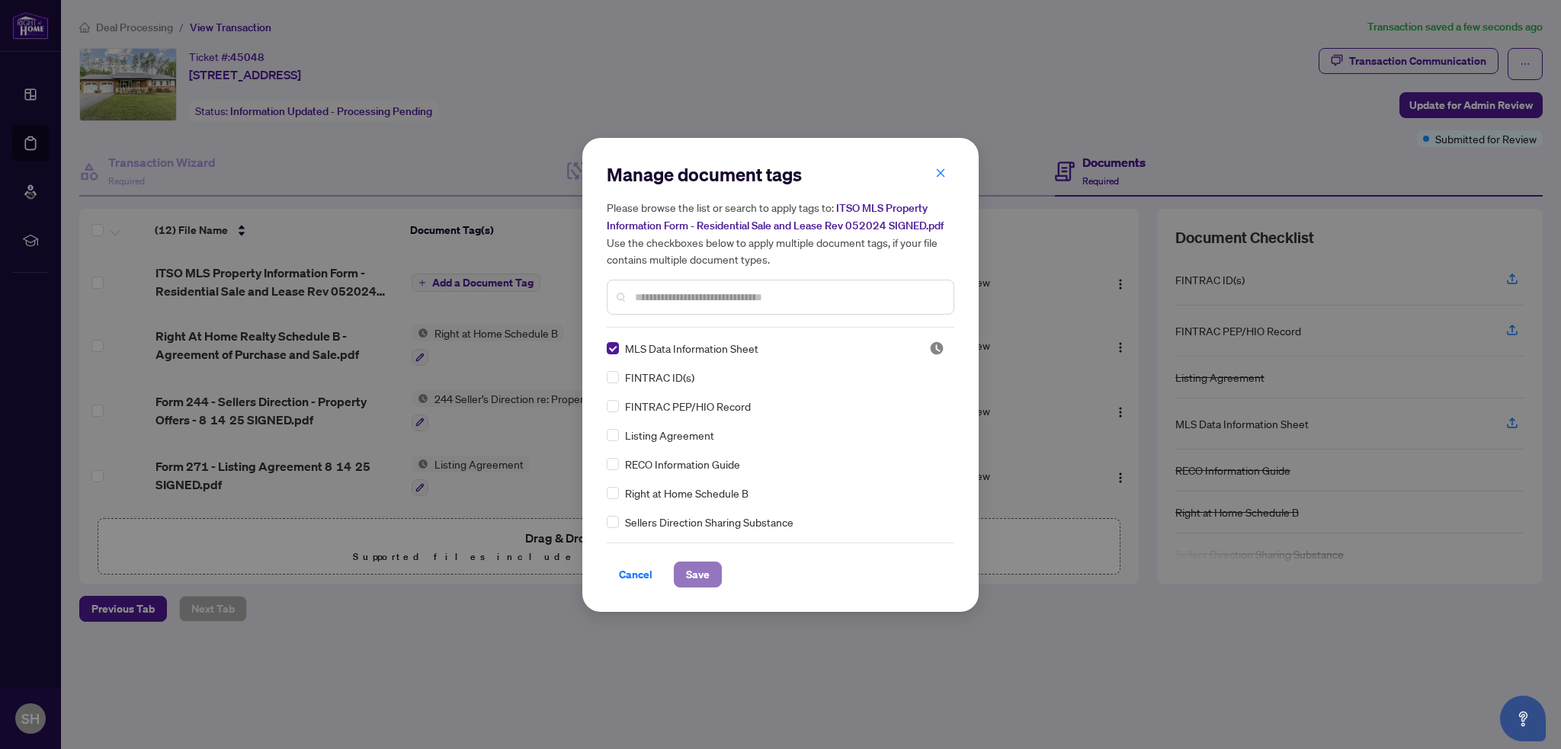
click at [684, 573] on button "Save" at bounding box center [698, 575] width 48 height 26
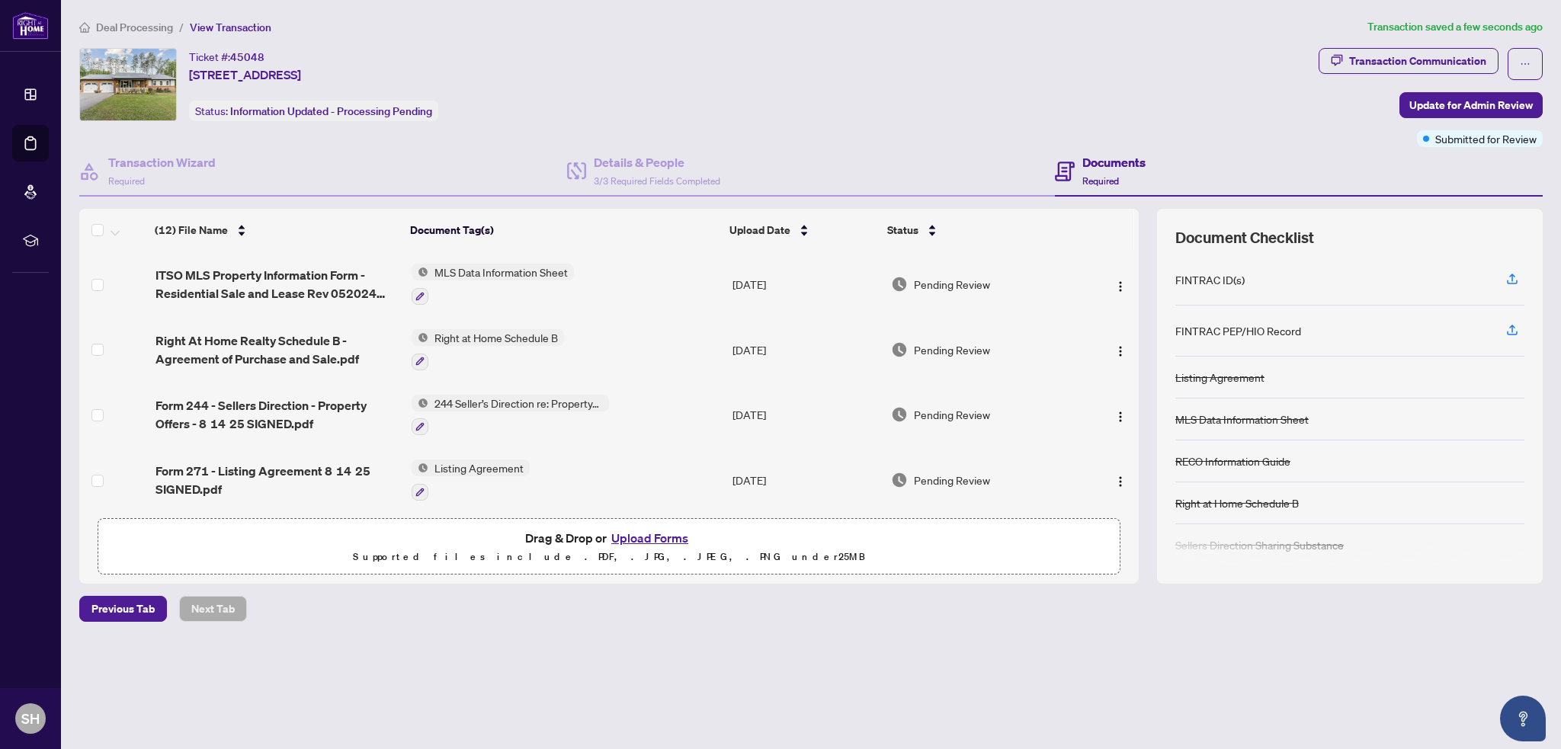
click at [646, 534] on button "Upload Forms" at bounding box center [650, 538] width 86 height 20
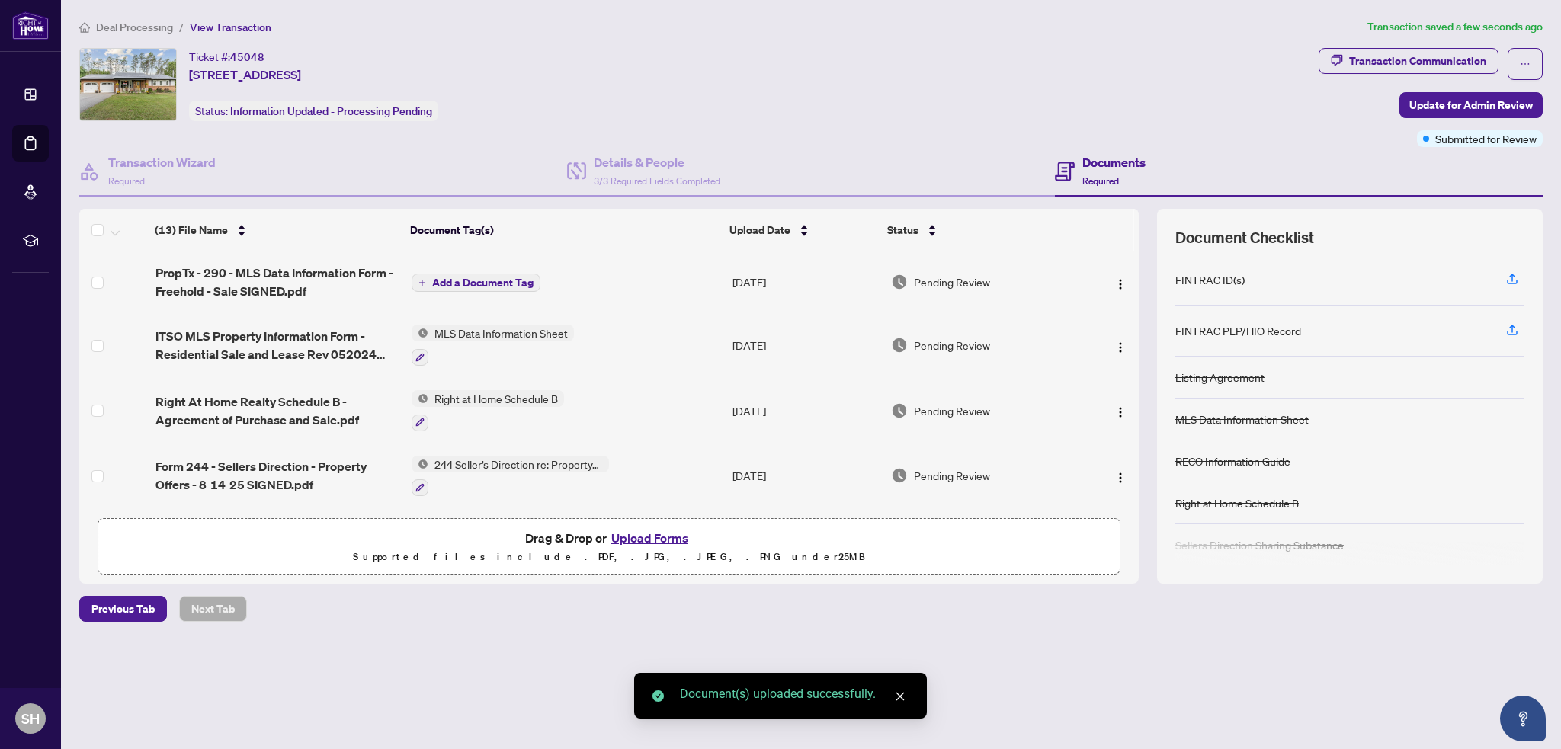
click at [524, 288] on button "Add a Document Tag" at bounding box center [476, 283] width 129 height 18
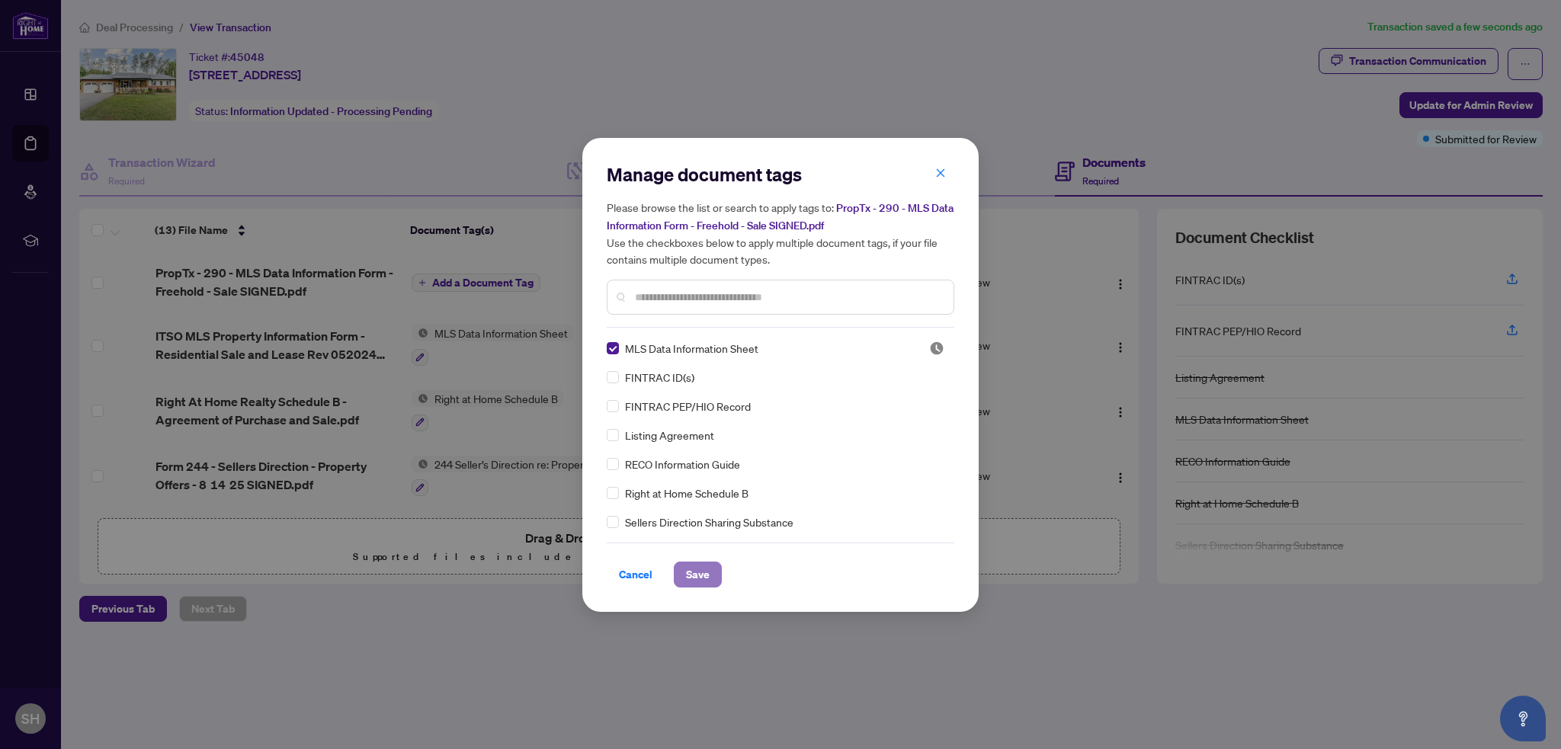
click at [682, 577] on button "Save" at bounding box center [698, 575] width 48 height 26
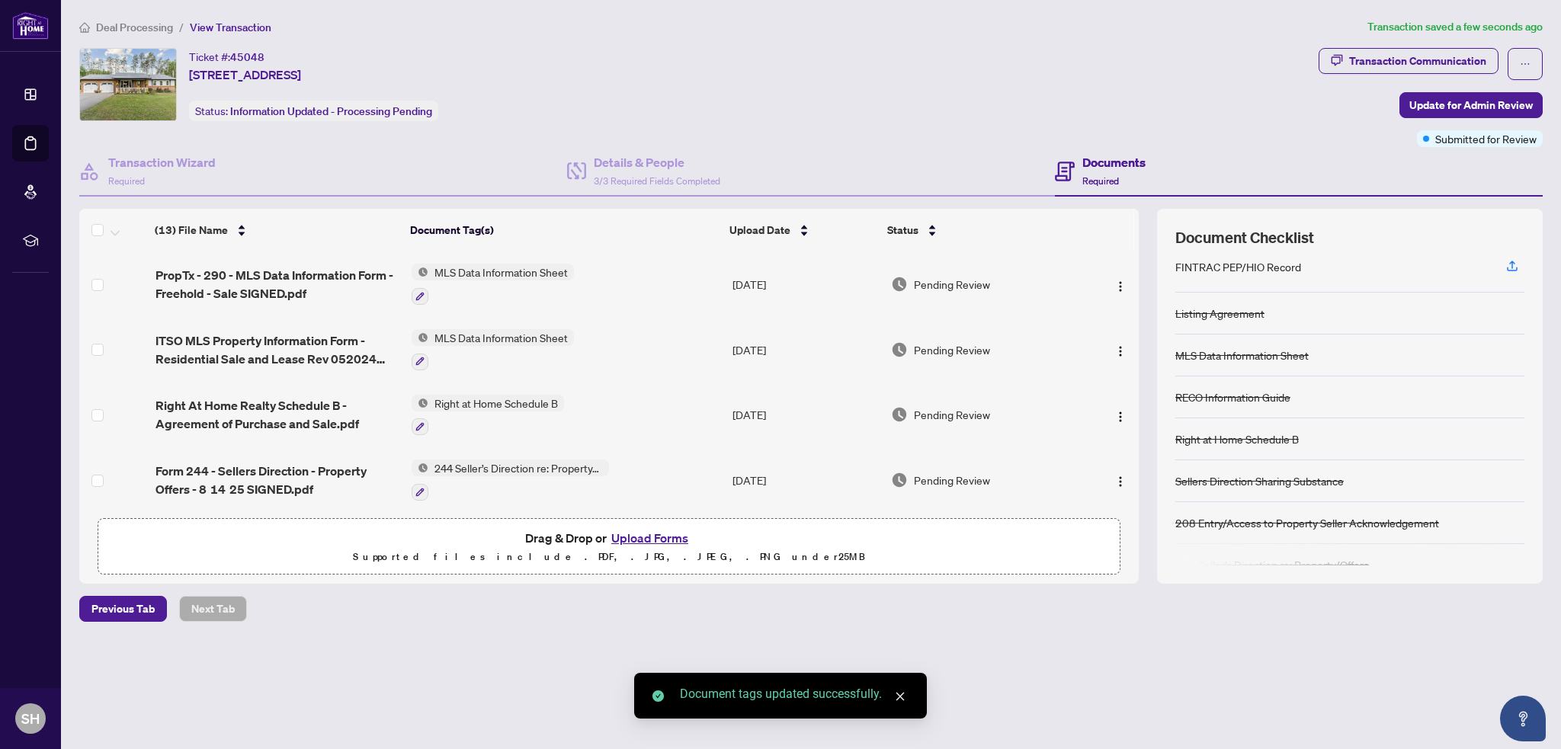
scroll to position [88, 0]
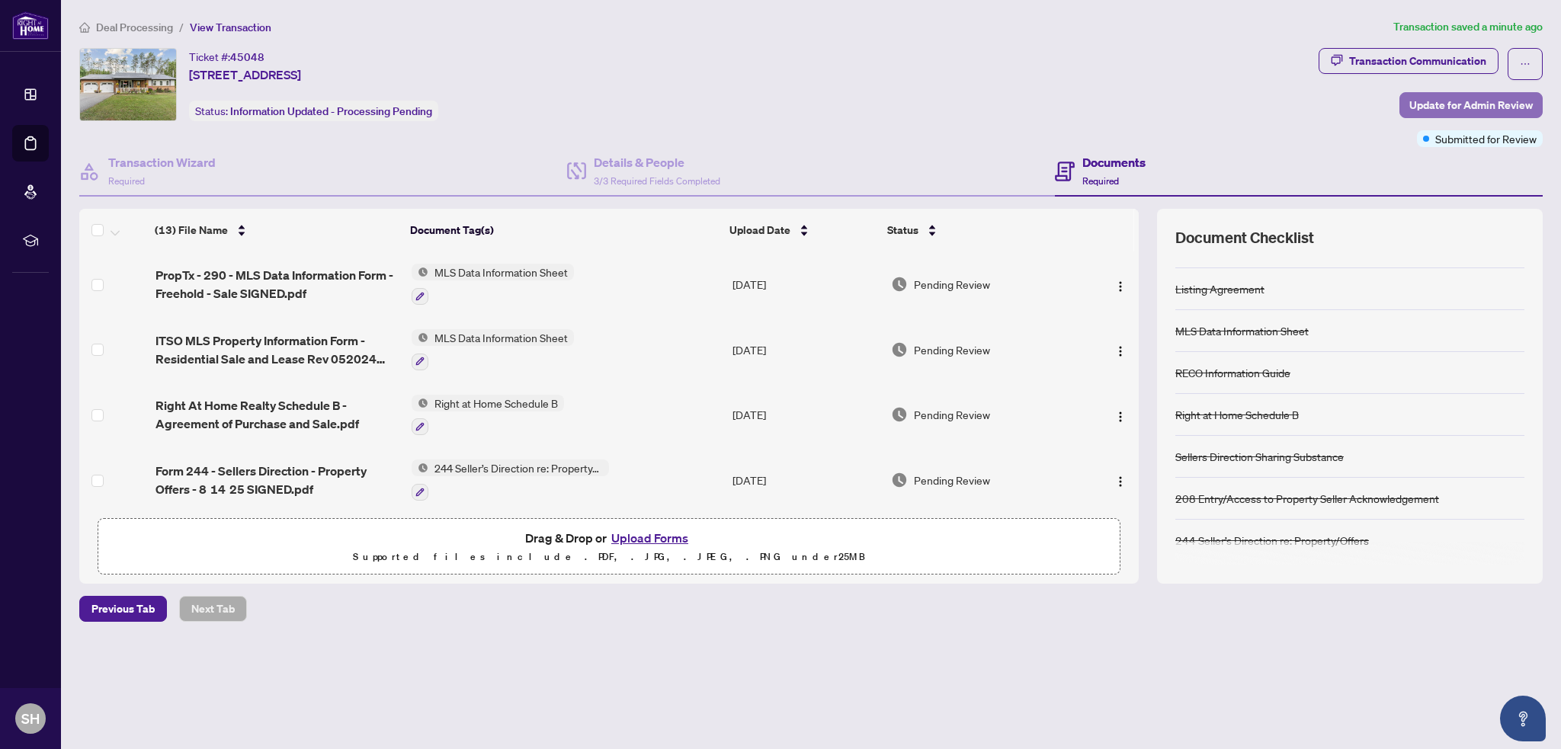
click at [1436, 104] on span "Update for Admin Review" at bounding box center [1471, 105] width 123 height 24
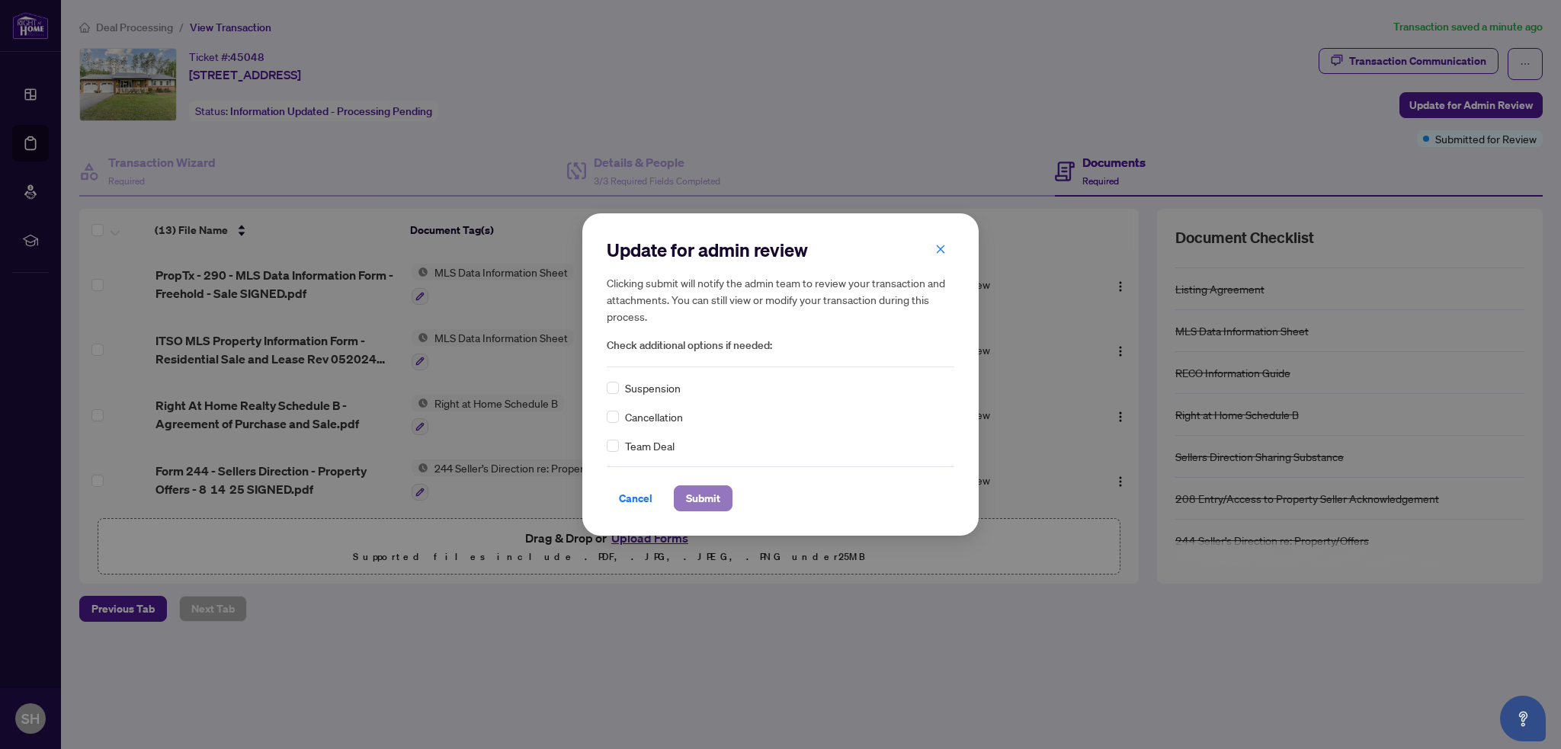
click at [702, 499] on span "Submit" at bounding box center [703, 498] width 34 height 24
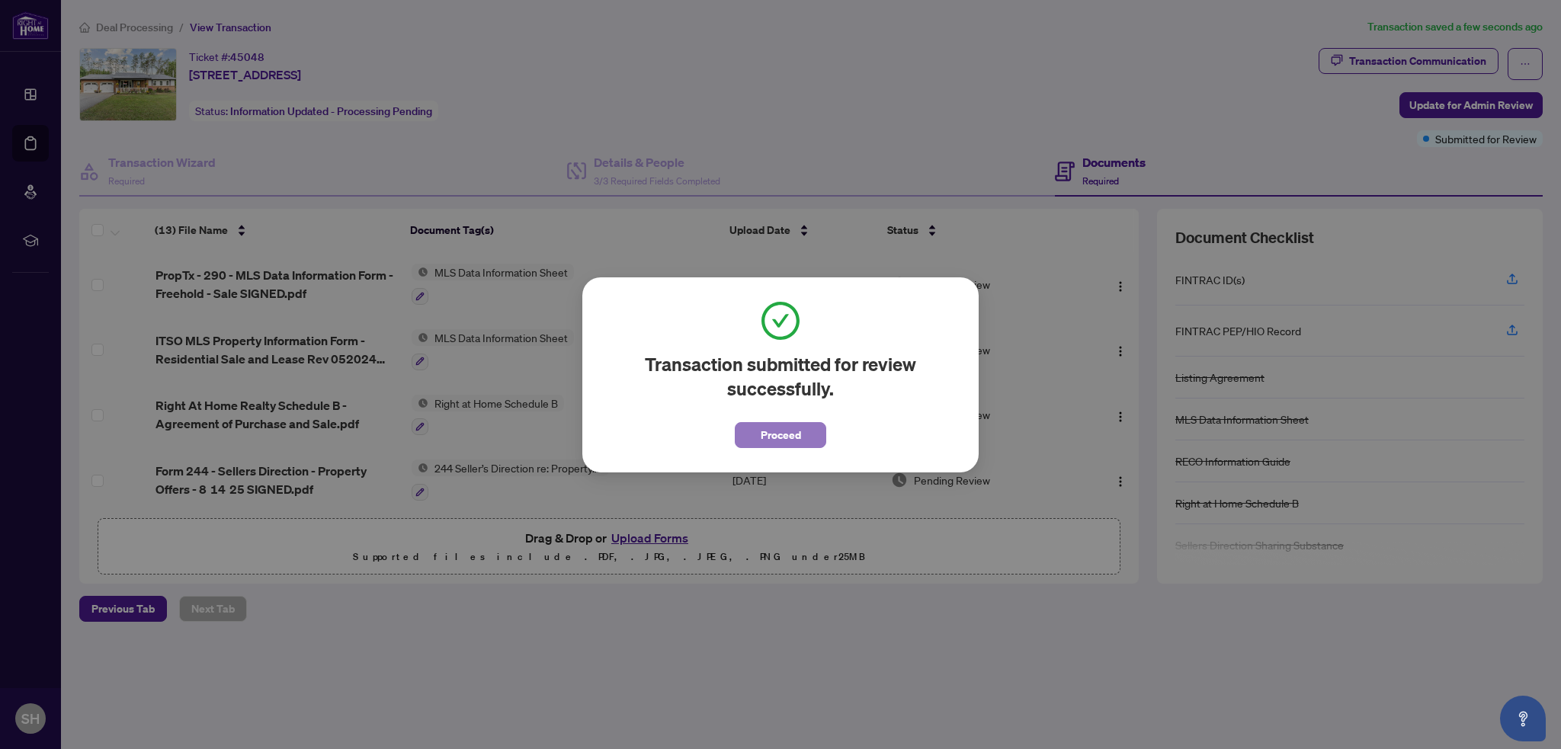
click at [766, 433] on span "Proceed" at bounding box center [781, 435] width 40 height 24
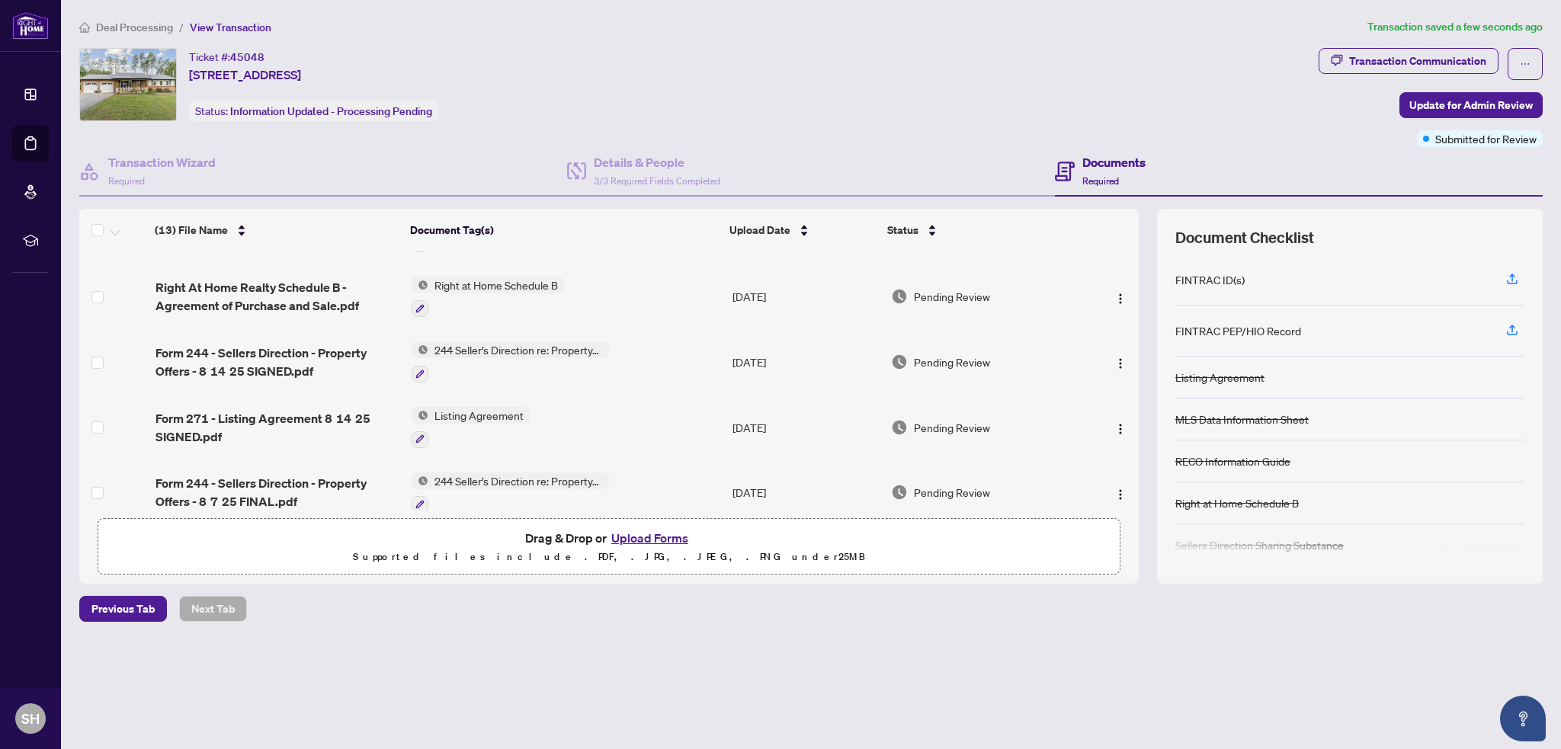
scroll to position [101, 0]
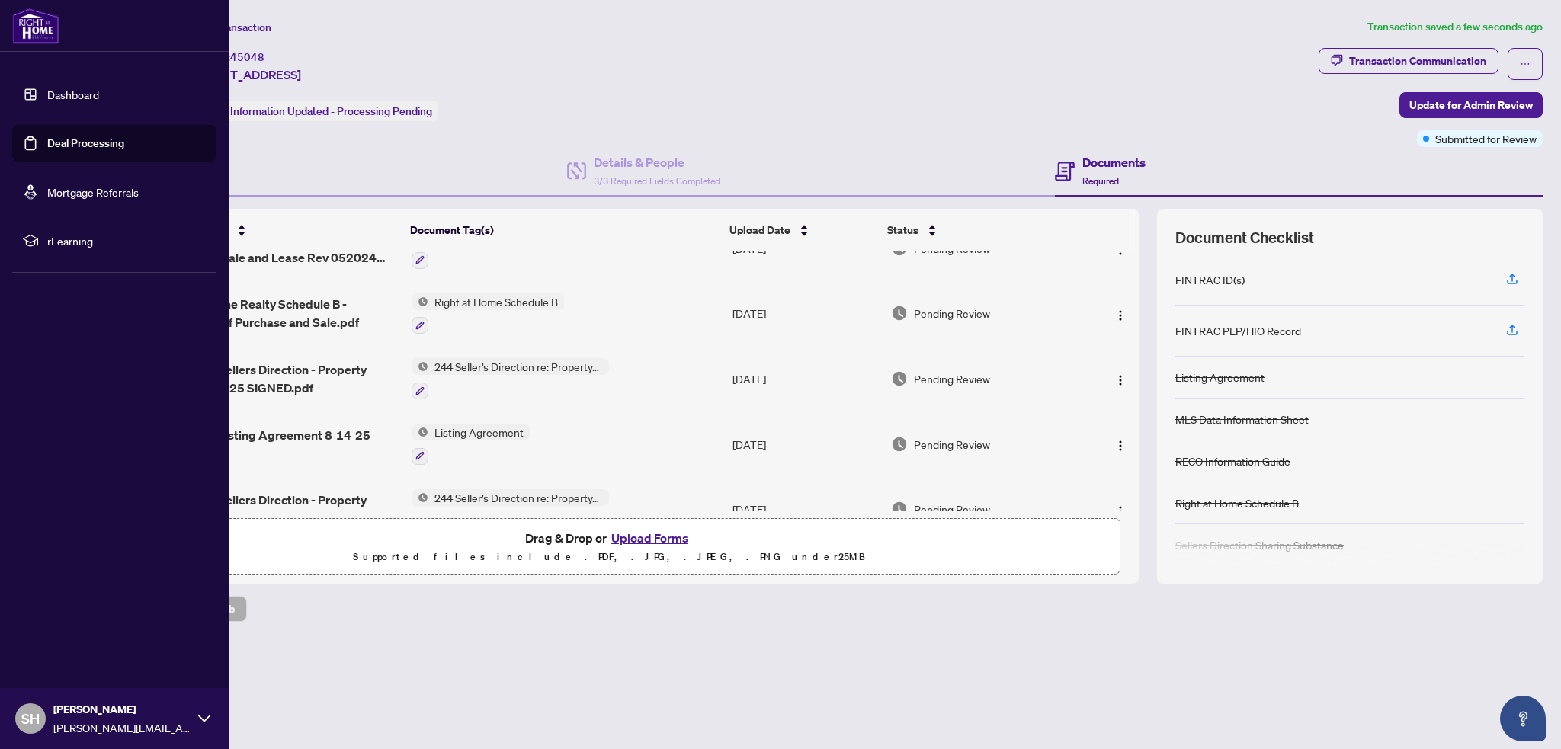
click at [47, 142] on link "Deal Processing" at bounding box center [85, 143] width 77 height 14
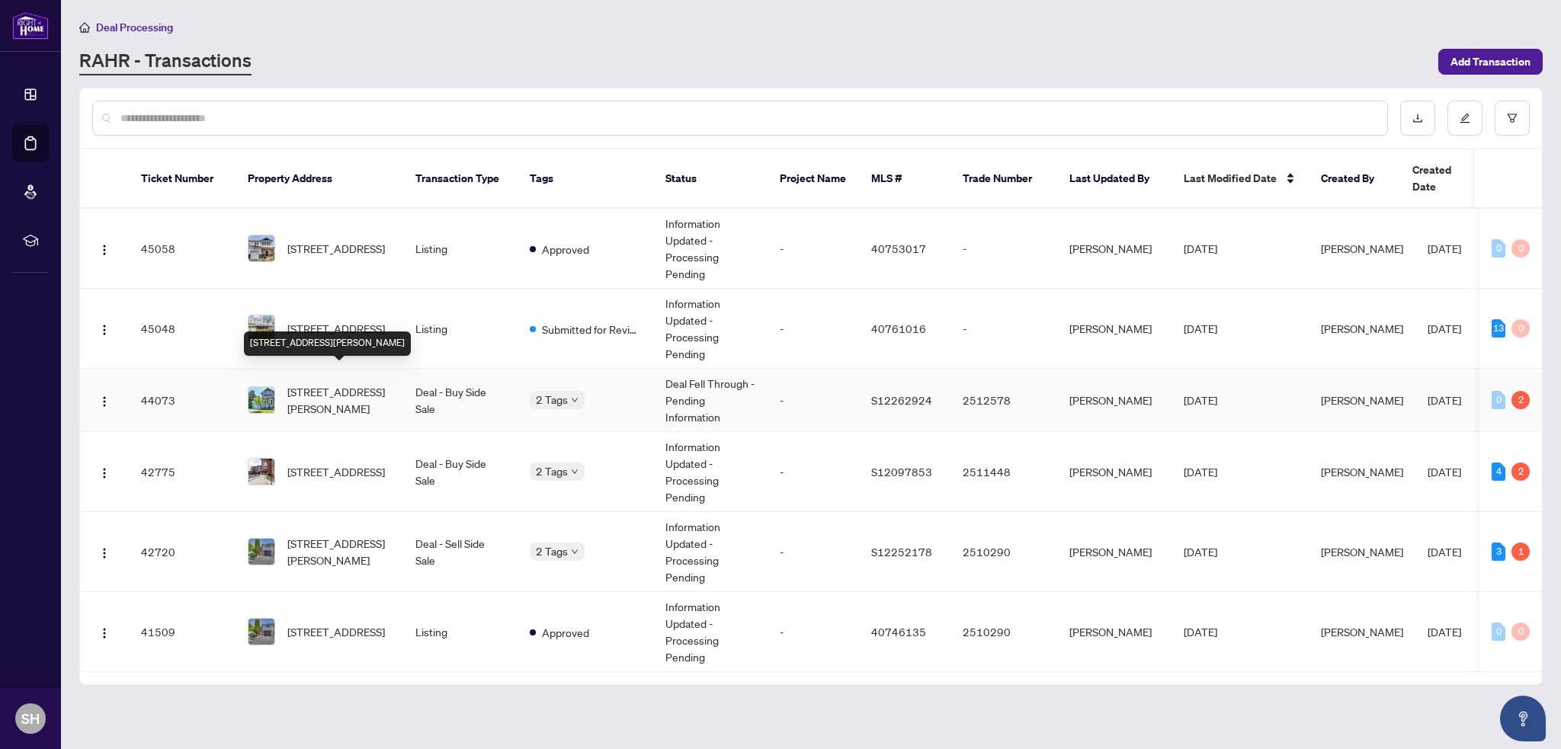
click at [321, 383] on span "[STREET_ADDRESS][PERSON_NAME]" at bounding box center [339, 400] width 104 height 34
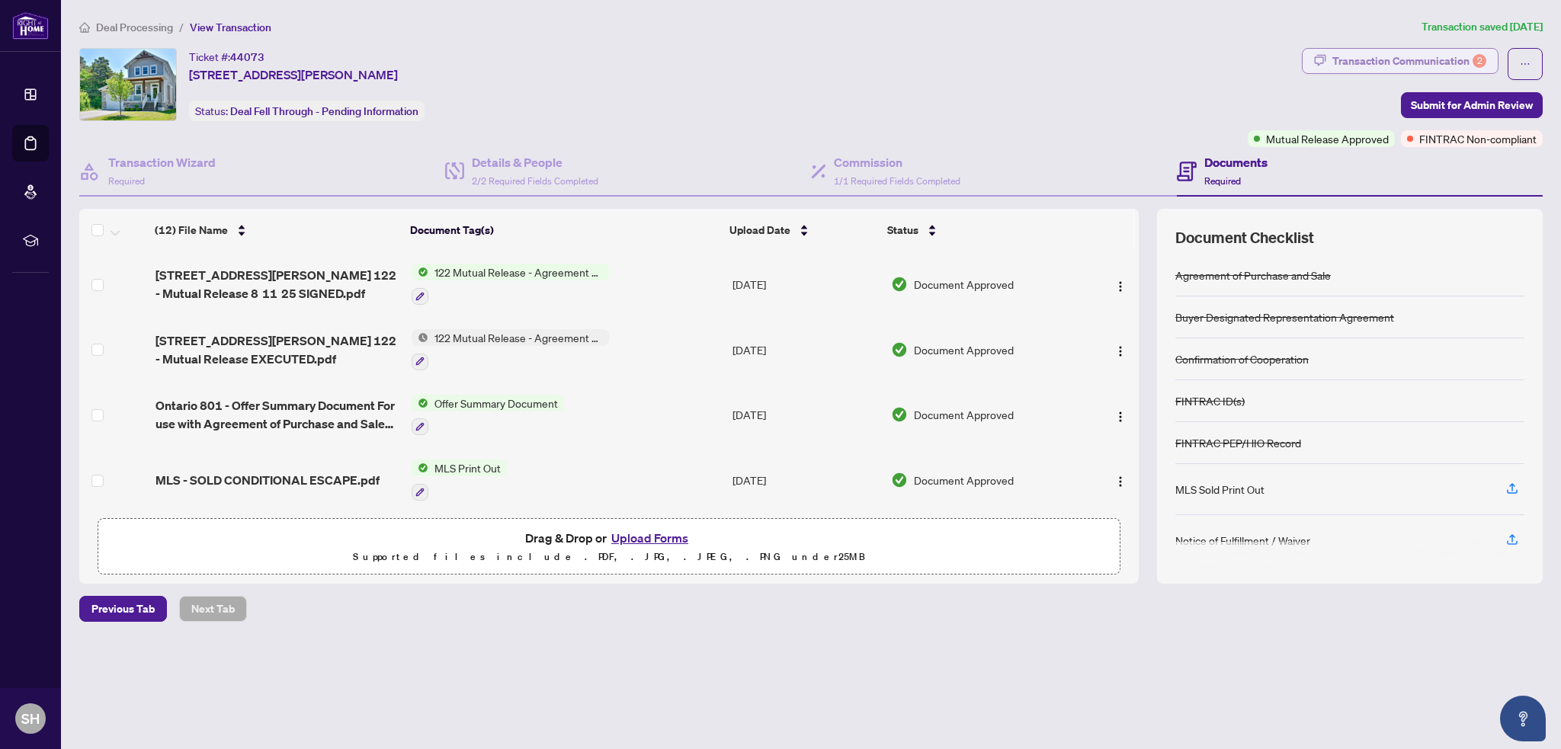
click at [1352, 60] on div "Transaction Communication 2" at bounding box center [1410, 61] width 154 height 24
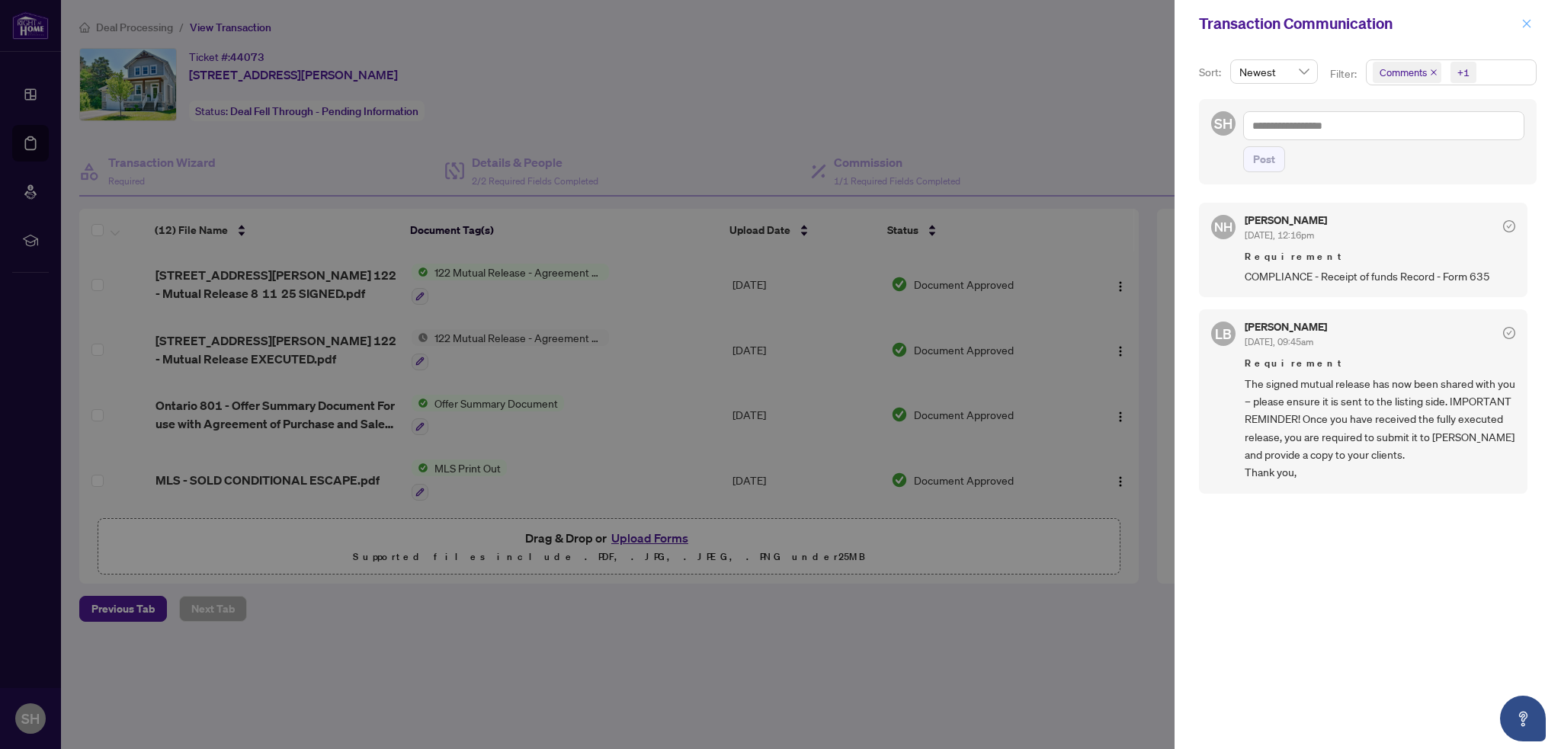
click at [1533, 27] on button "button" at bounding box center [1527, 23] width 20 height 18
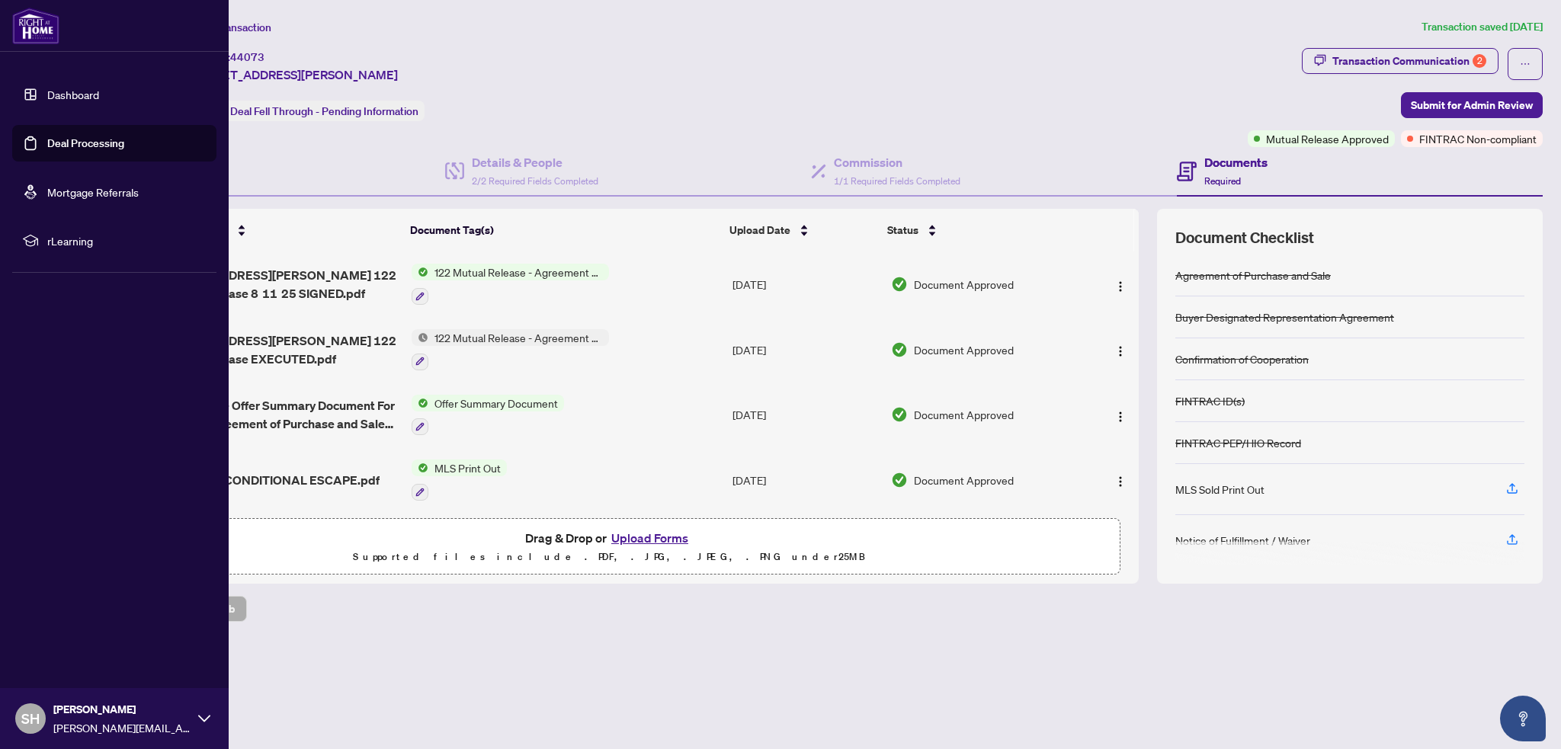
click at [47, 140] on link "Deal Processing" at bounding box center [85, 143] width 77 height 14
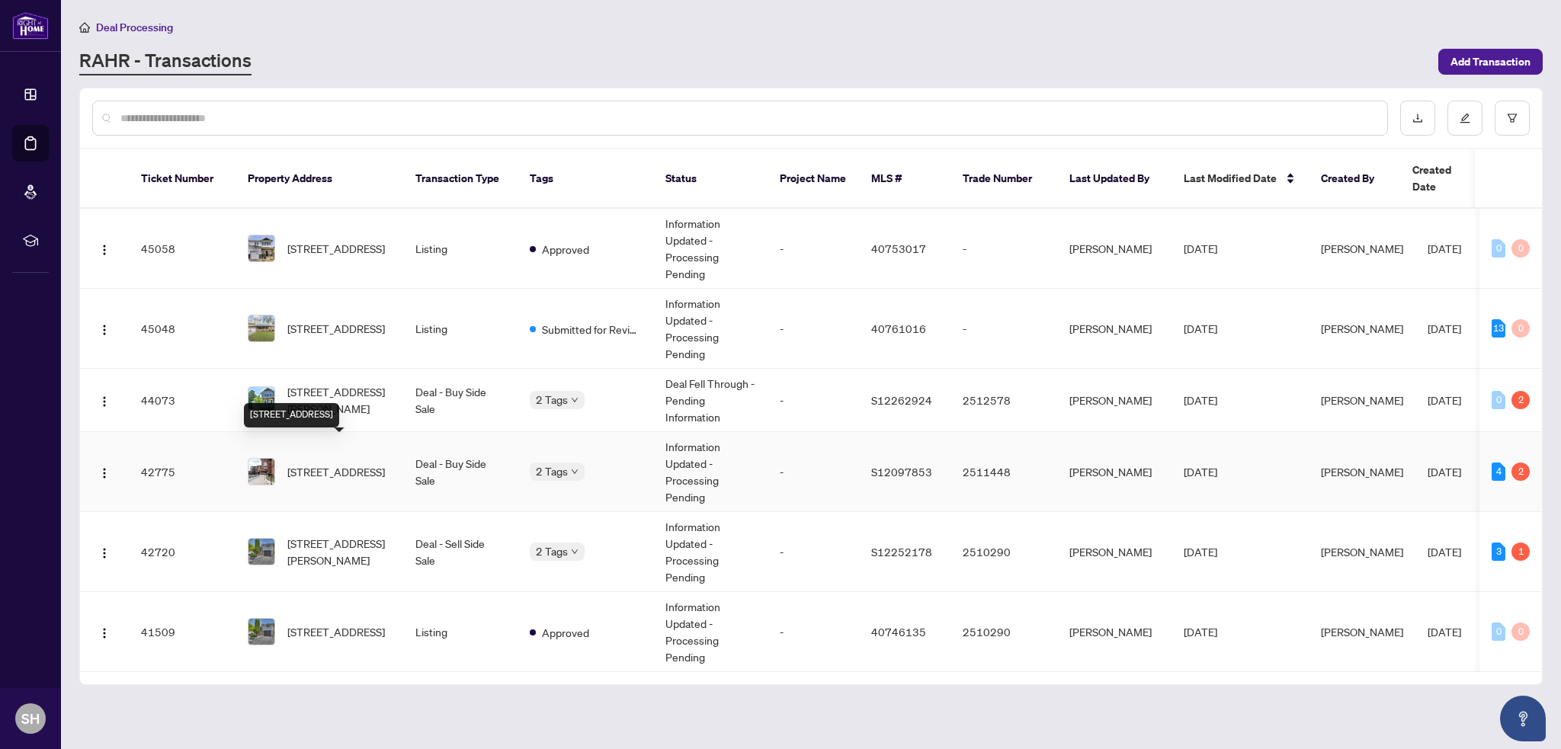
click at [315, 464] on span "[STREET_ADDRESS]" at bounding box center [336, 472] width 98 height 17
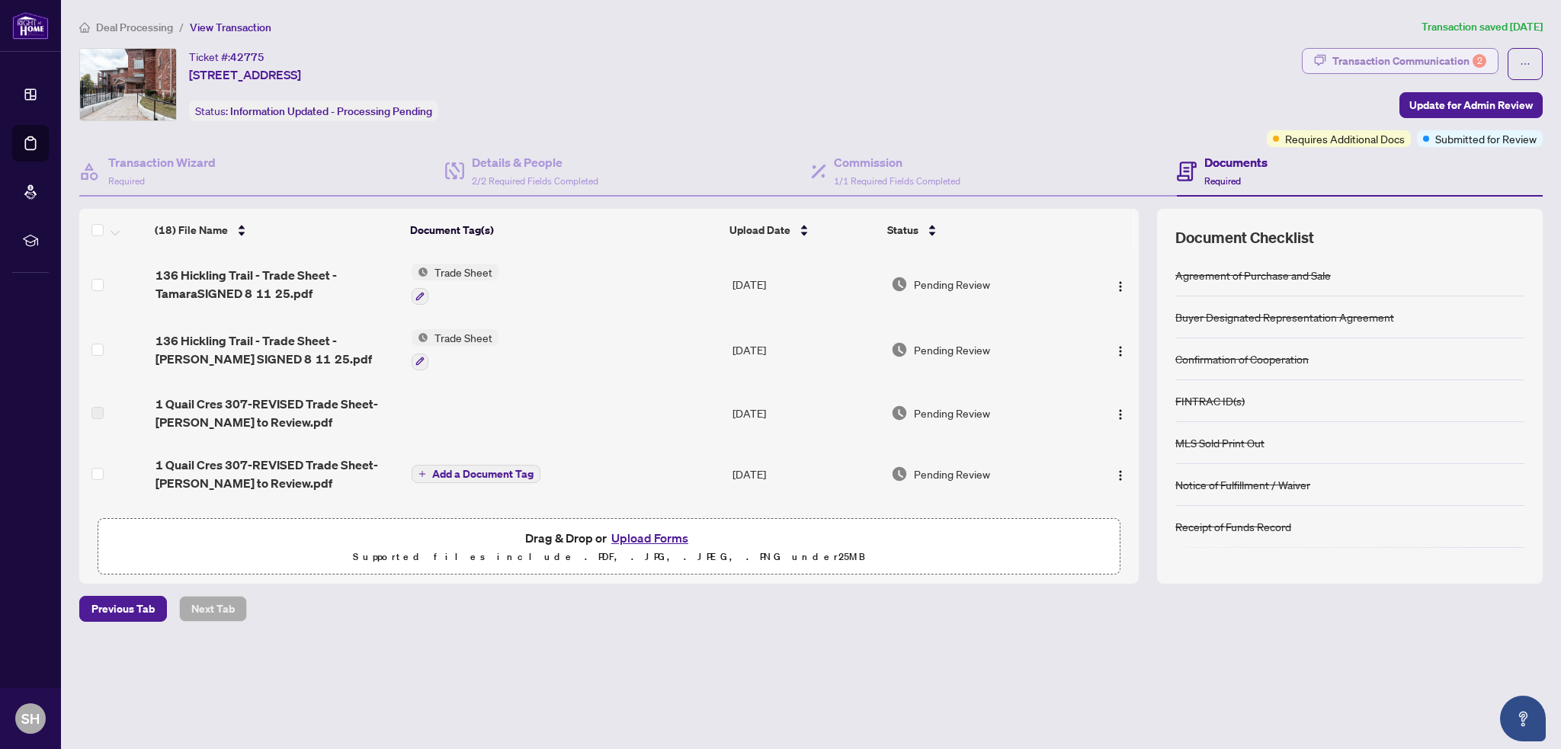
click at [1397, 63] on div "Transaction Communication 2" at bounding box center [1410, 61] width 154 height 24
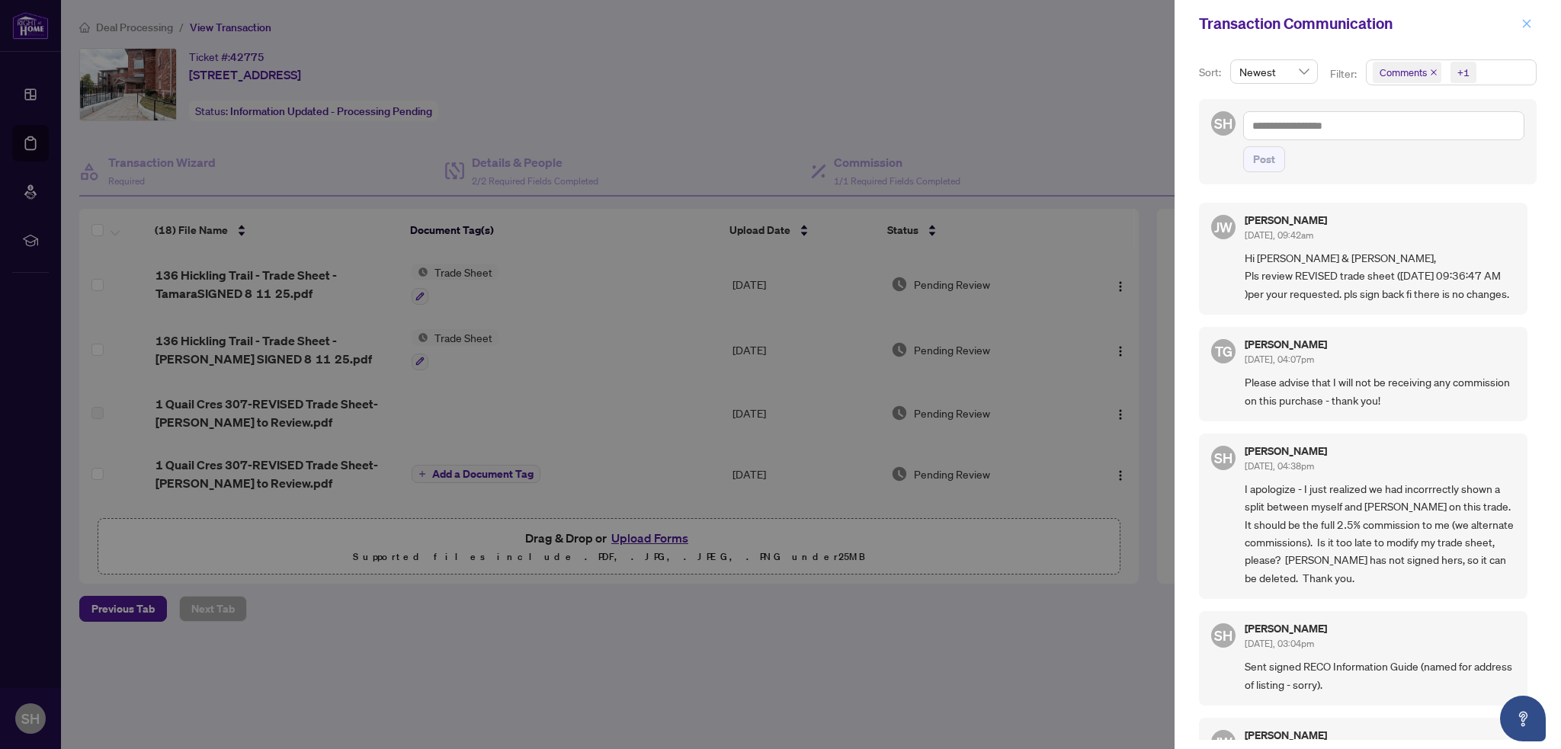
click at [1531, 18] on icon "close" at bounding box center [1527, 23] width 11 height 11
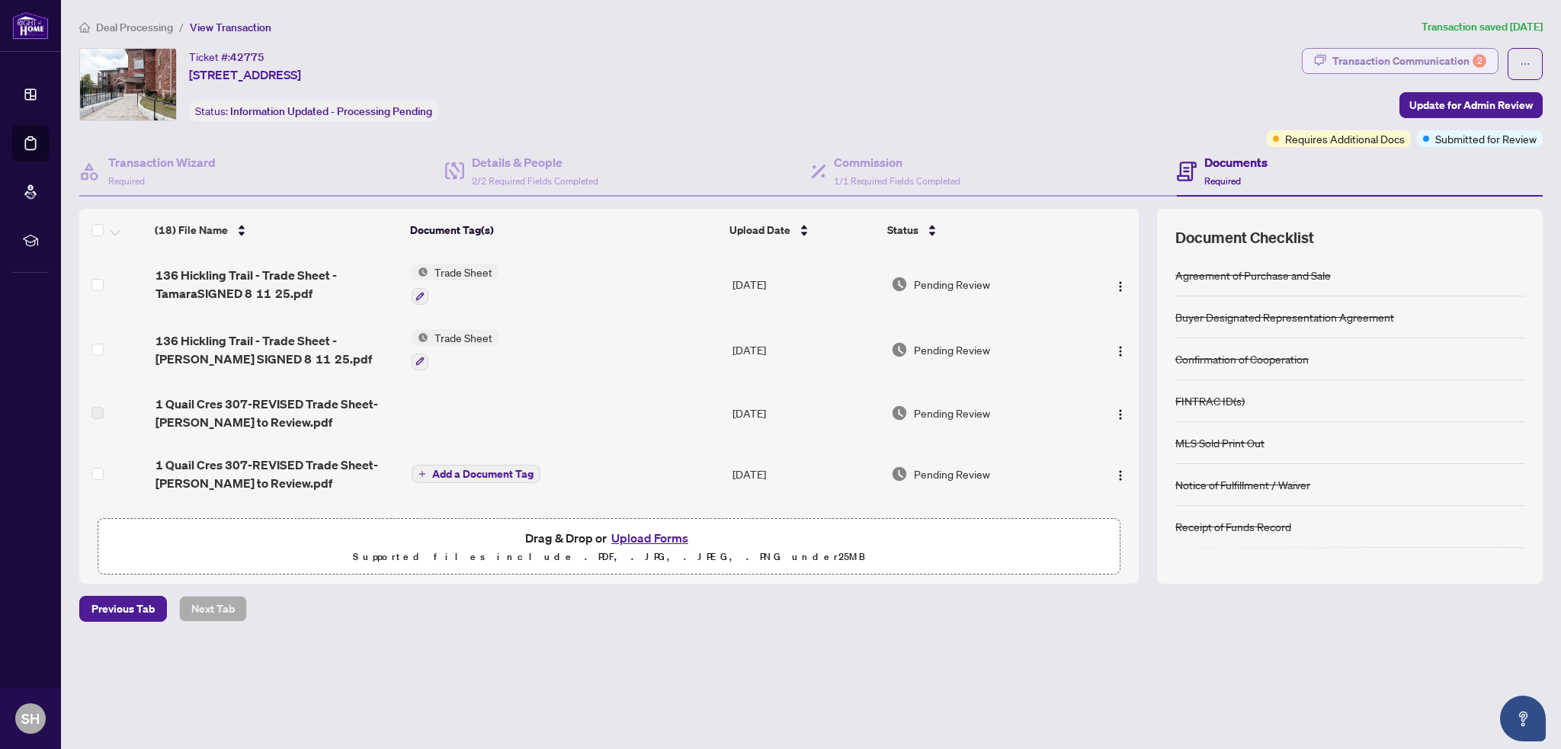
click at [1427, 59] on div "Transaction Communication 2" at bounding box center [1410, 61] width 154 height 24
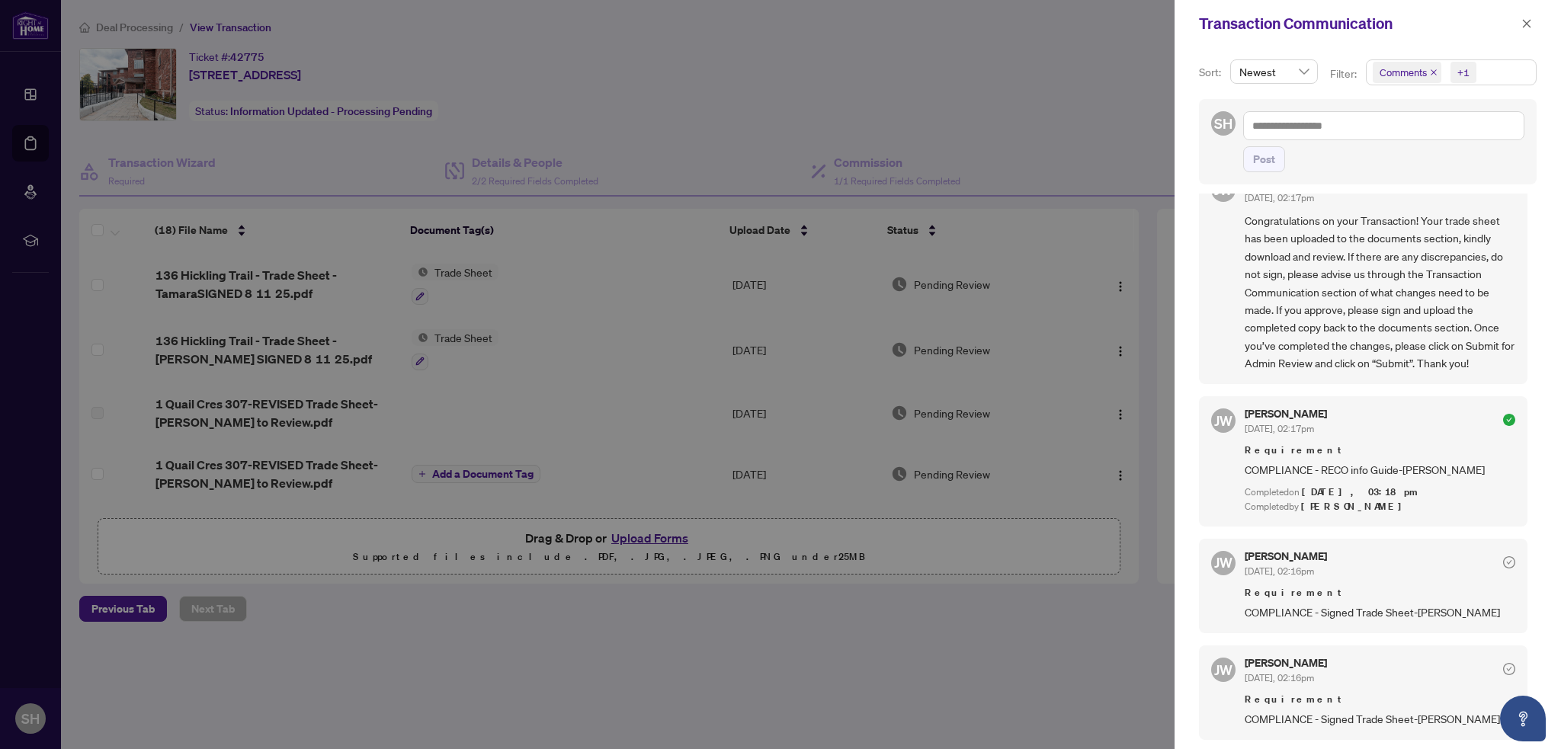
scroll to position [2, 0]
click at [1526, 21] on icon "close" at bounding box center [1527, 23] width 11 height 11
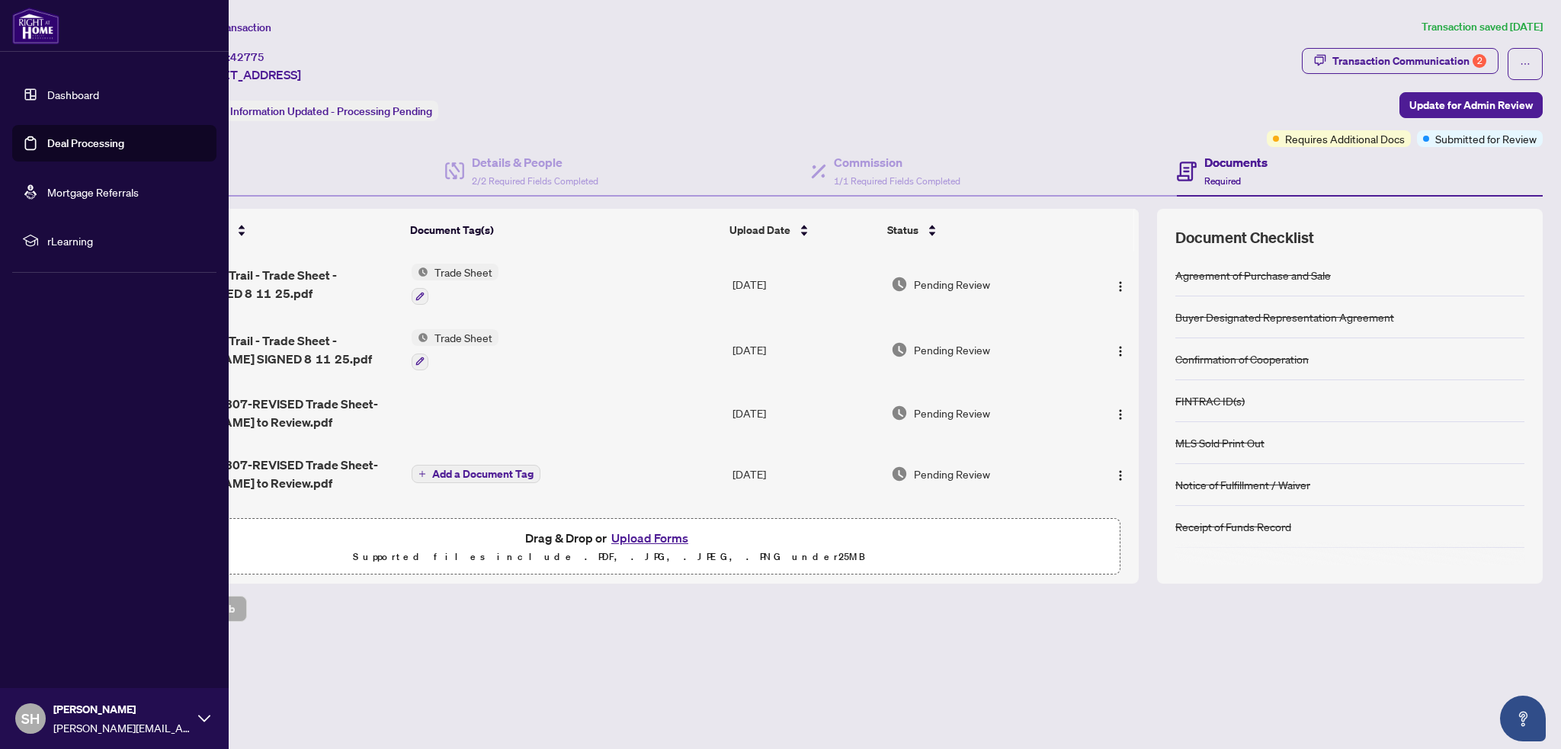
click at [47, 146] on link "Deal Processing" at bounding box center [85, 143] width 77 height 14
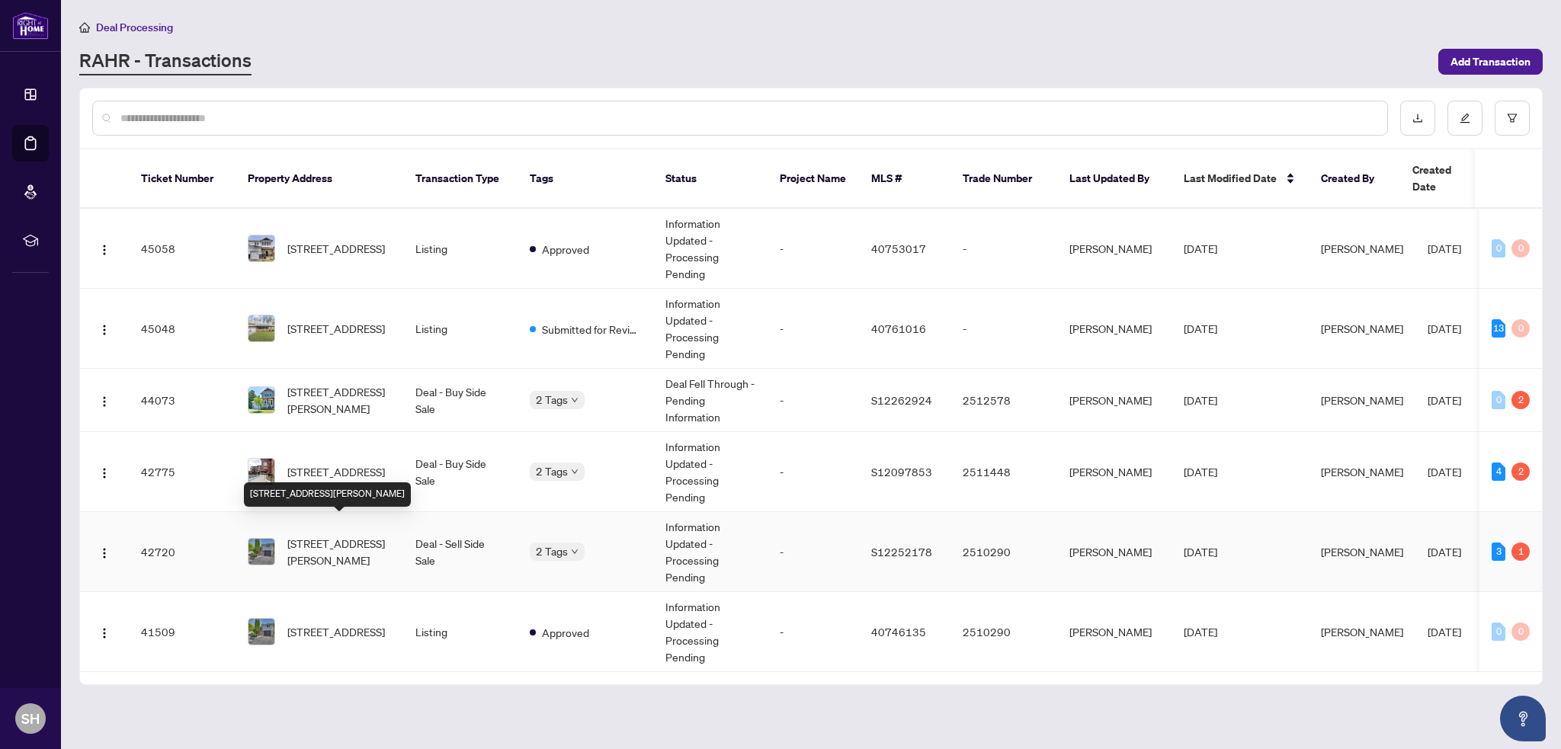
click at [302, 535] on span "[STREET_ADDRESS][PERSON_NAME]" at bounding box center [339, 552] width 104 height 34
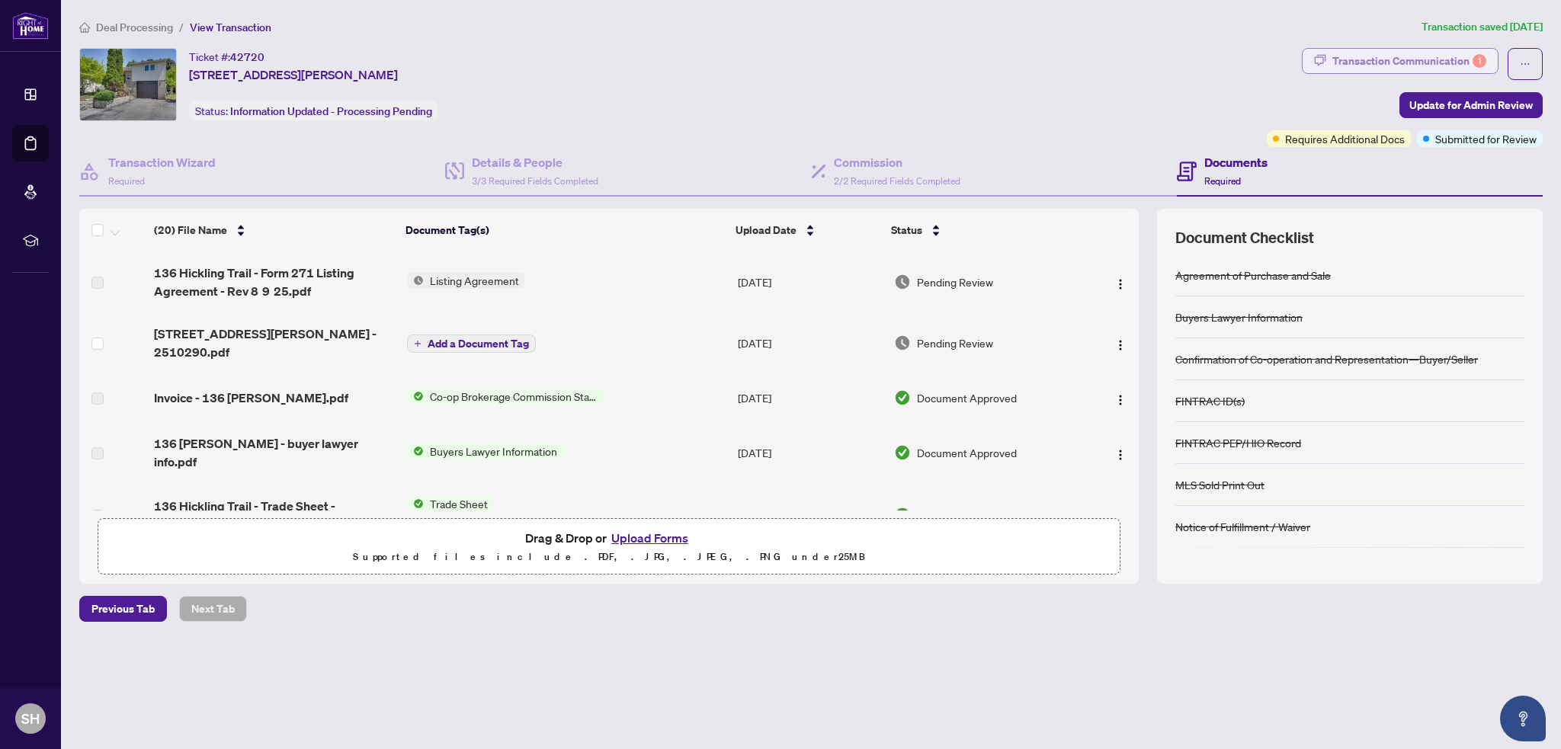
click at [1423, 63] on div "Transaction Communication 1" at bounding box center [1410, 61] width 154 height 24
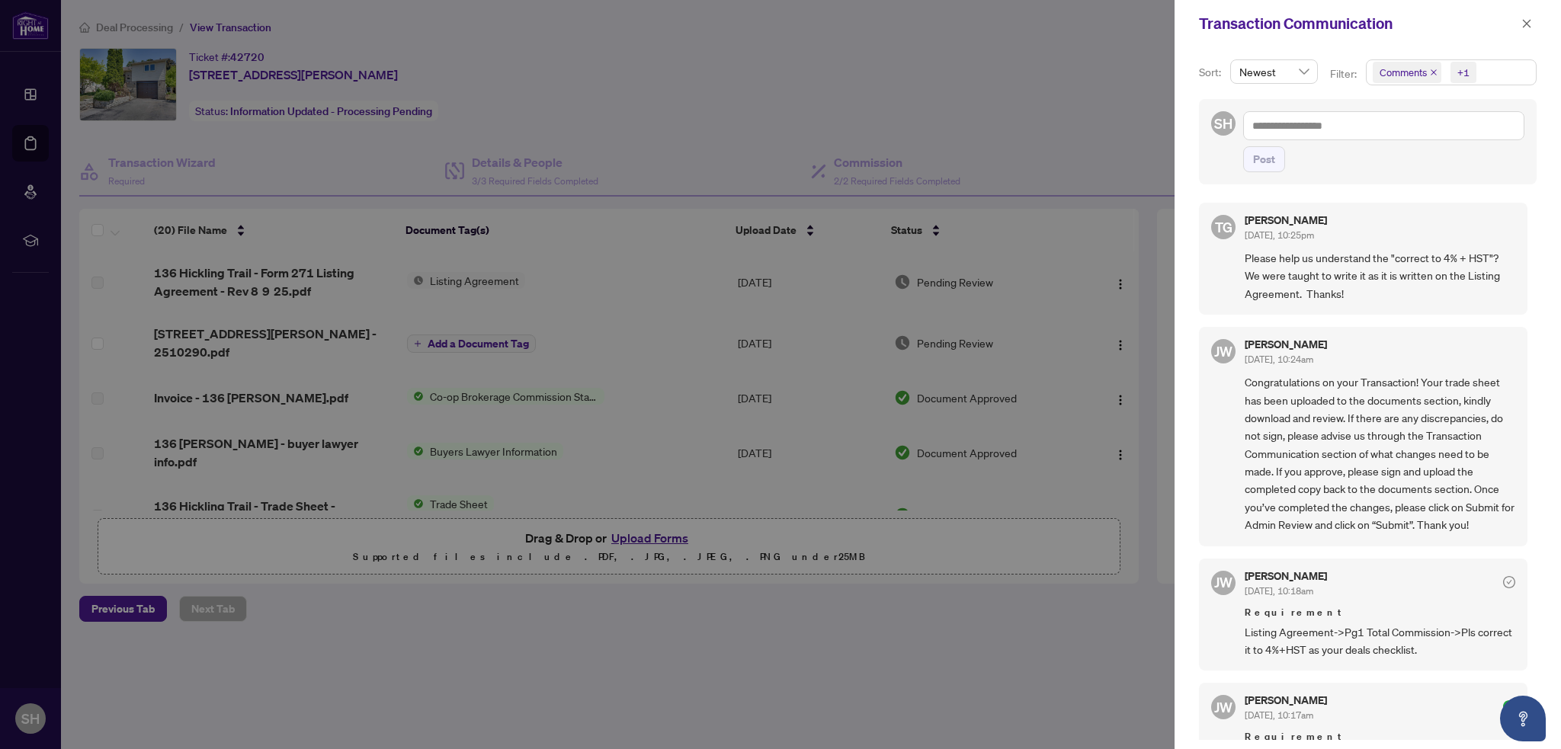
click at [985, 118] on div at bounding box center [780, 374] width 1561 height 749
click at [1522, 27] on icon "close" at bounding box center [1527, 23] width 11 height 11
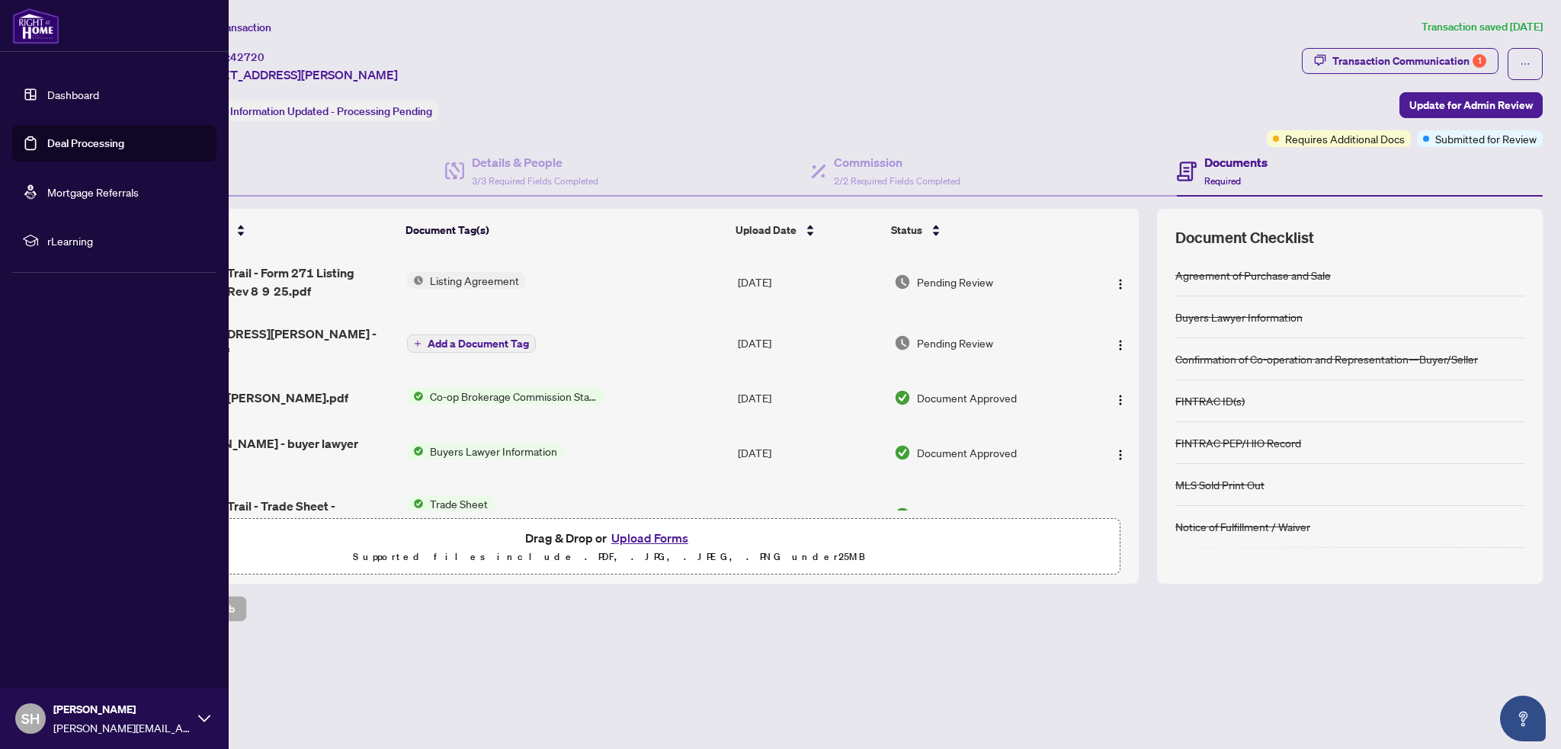
click at [47, 144] on link "Deal Processing" at bounding box center [85, 143] width 77 height 14
